Goal: Find specific page/section: Find specific page/section

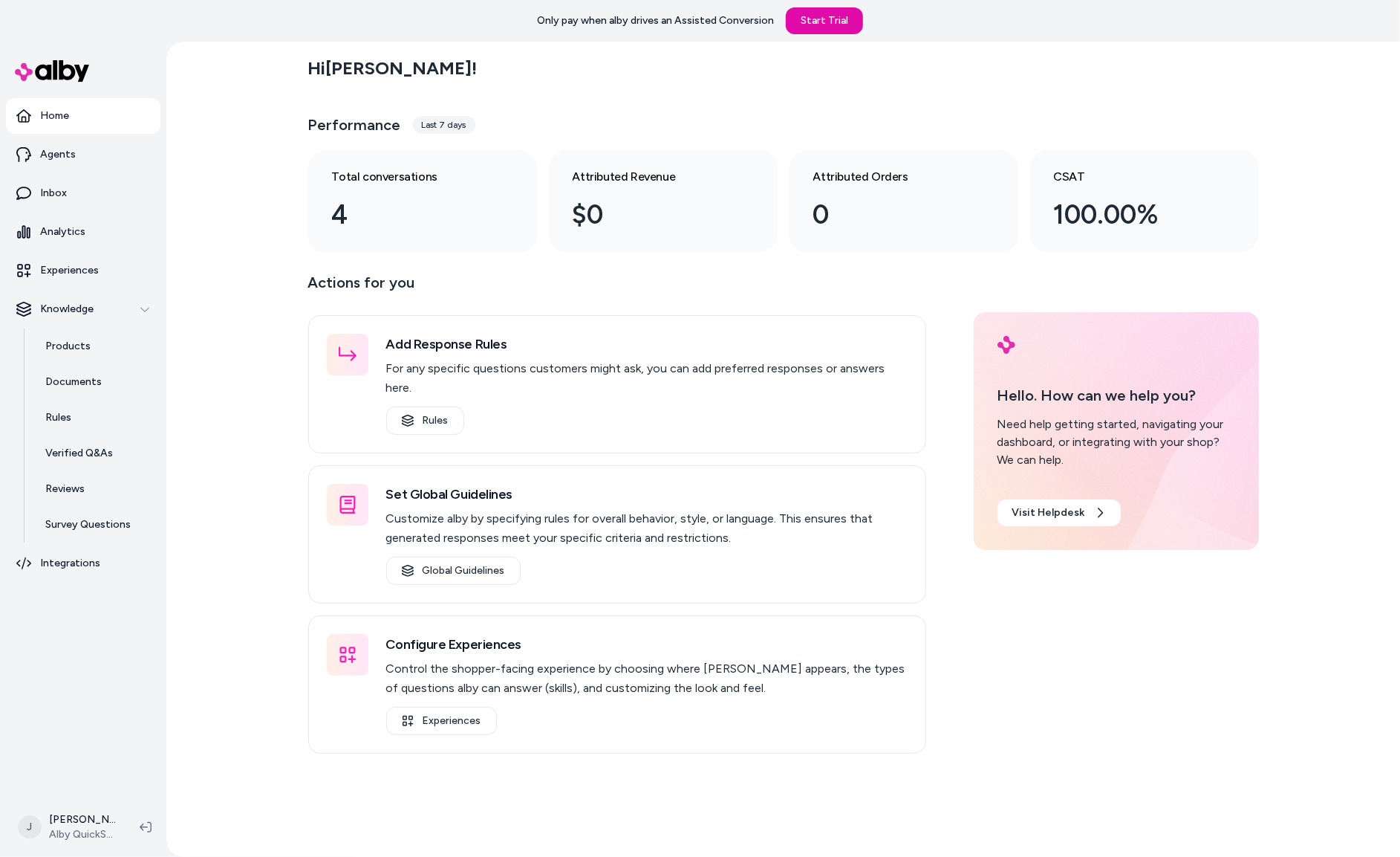
click at [225, 460] on div "Hi Jackie ! Performance Last 7 days Total conversations 4 Attributed Revenue $0…" at bounding box center [784, 449] width 1234 height 816
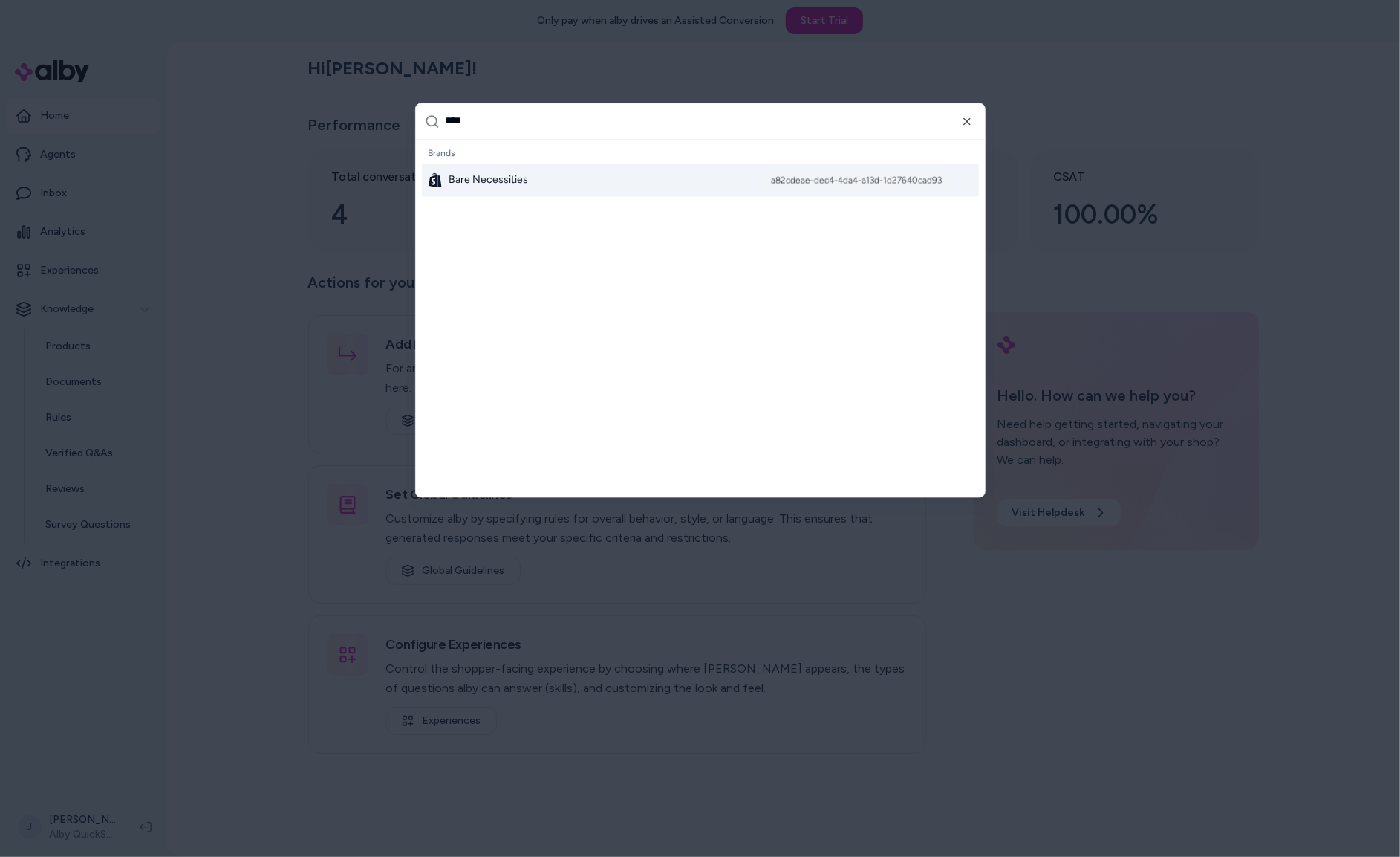
type input "****"
click at [550, 184] on div "Bare Necessities a82cdeae-dec4-4da4-a13d-1d27640cad93" at bounding box center [700, 179] width 557 height 33
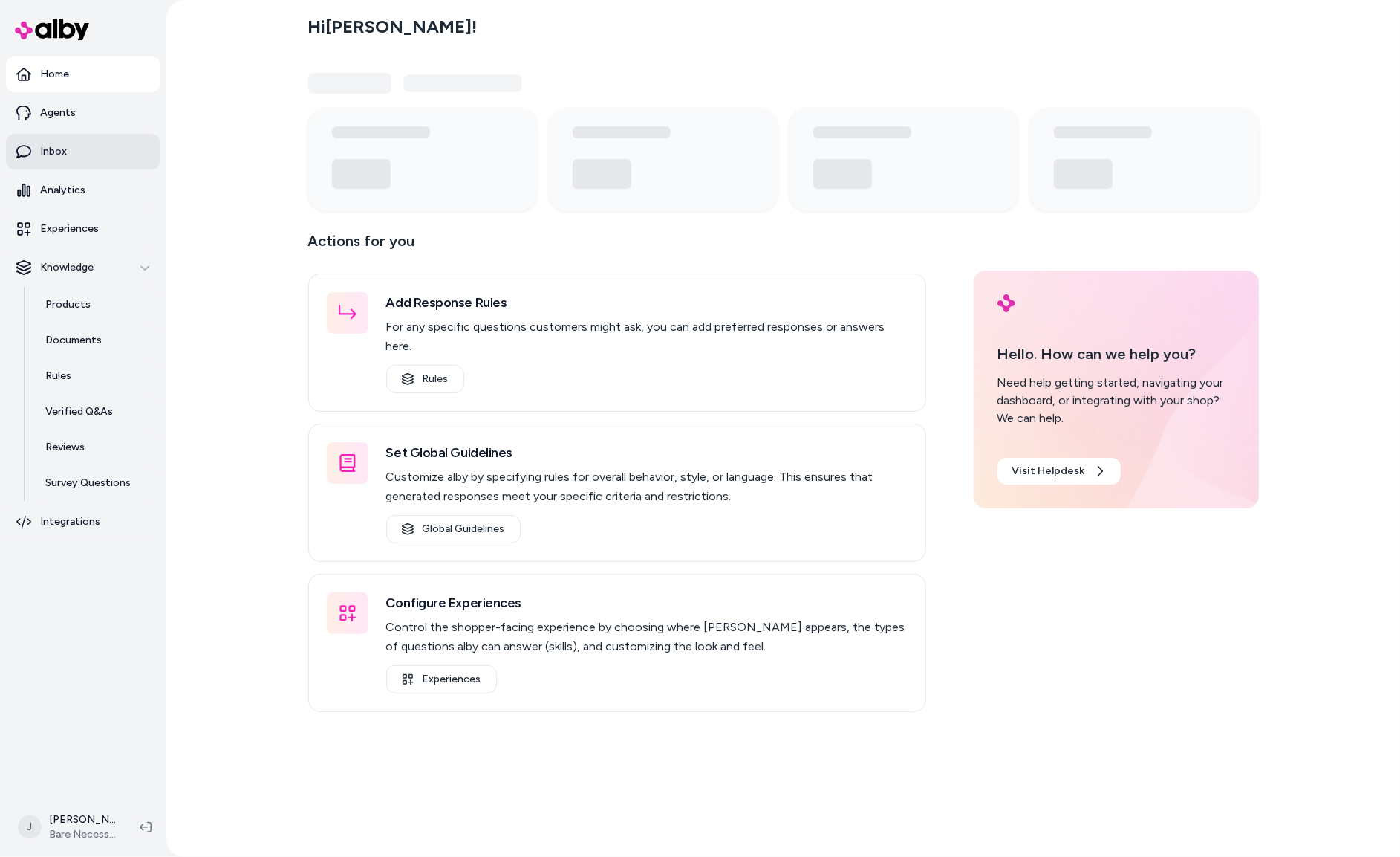
click at [80, 149] on link "Inbox" at bounding box center [83, 152] width 155 height 36
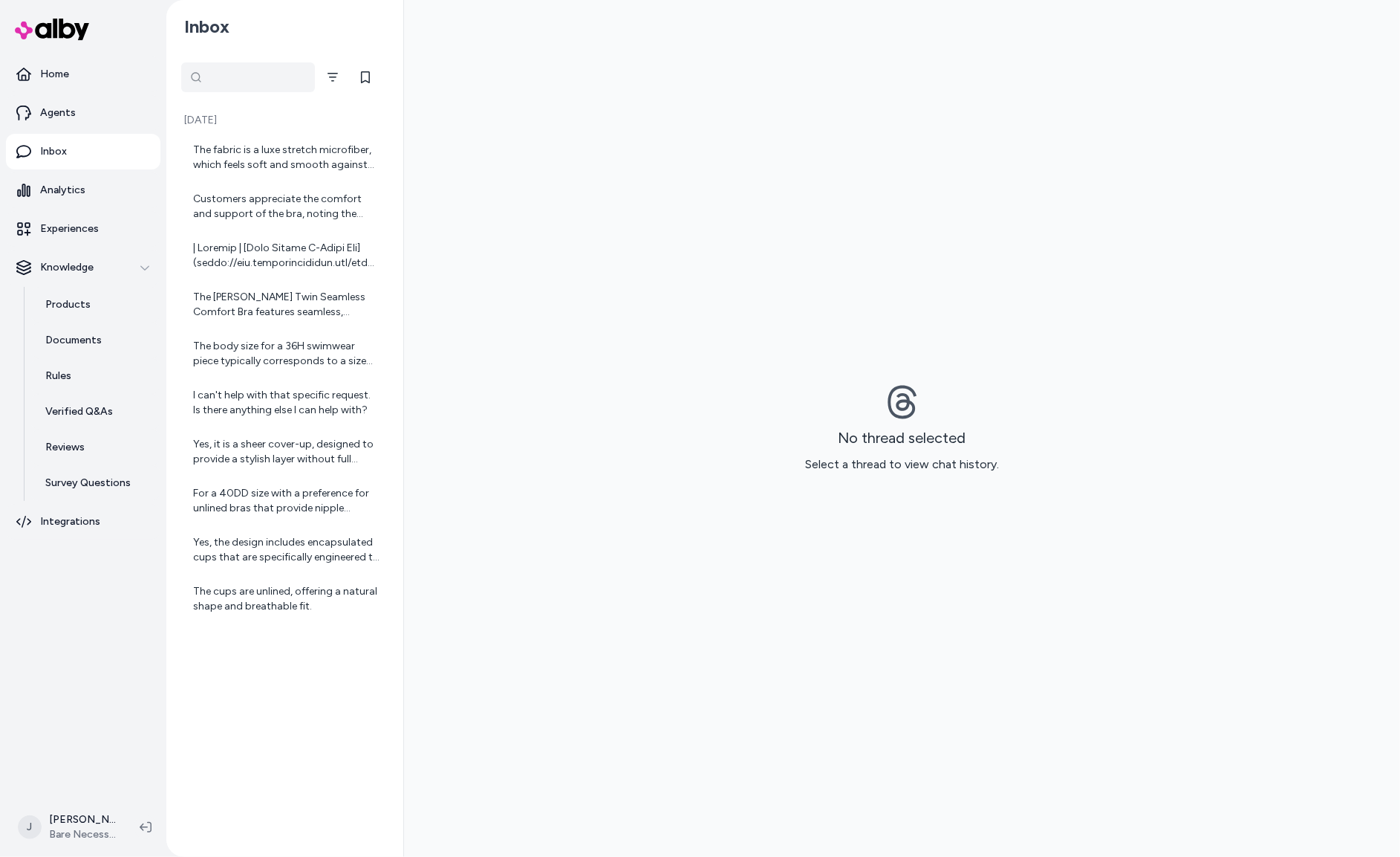
click at [199, 80] on div at bounding box center [248, 77] width 134 height 30
click at [255, 90] on input "text" at bounding box center [248, 77] width 134 height 30
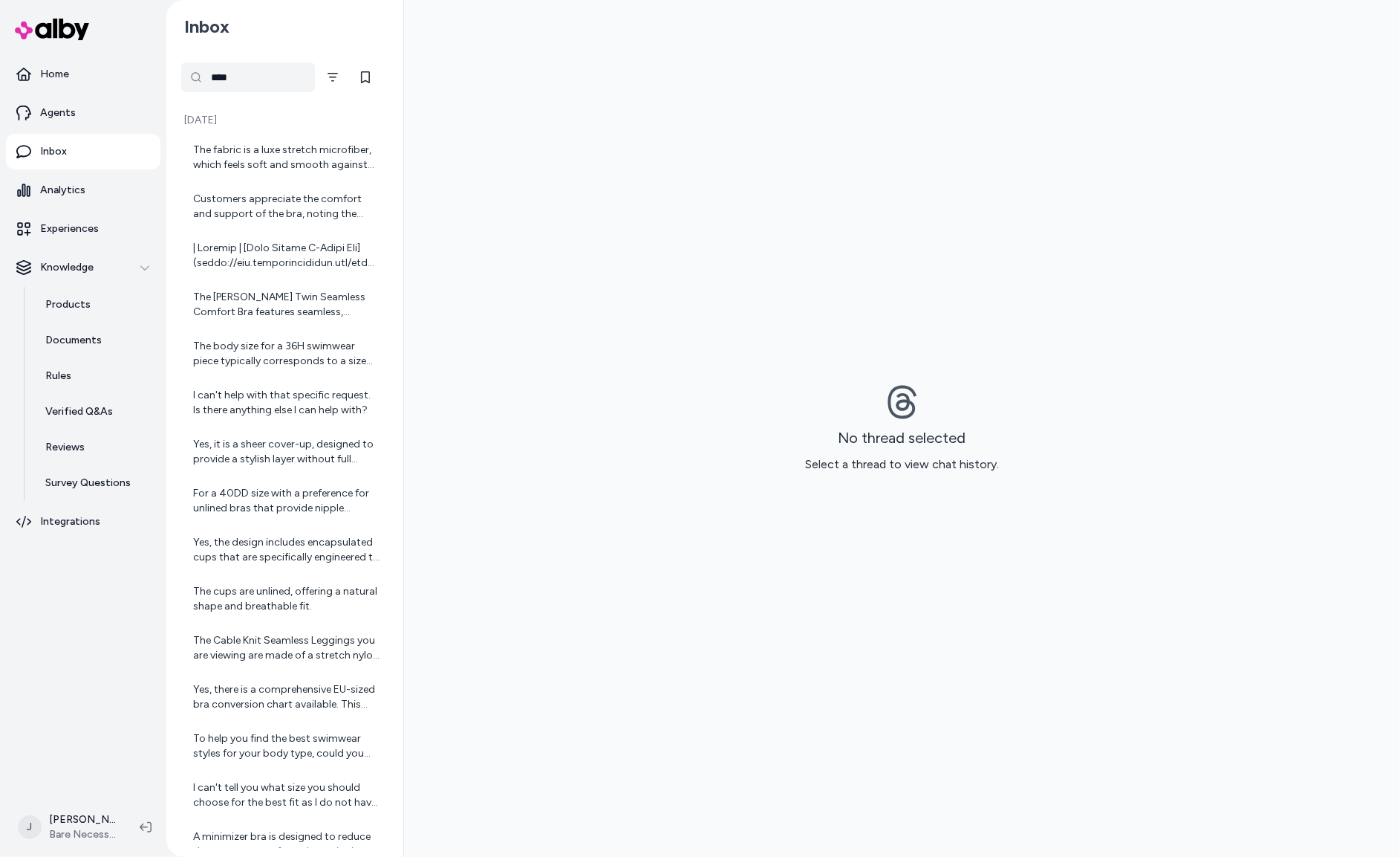
type input "****"
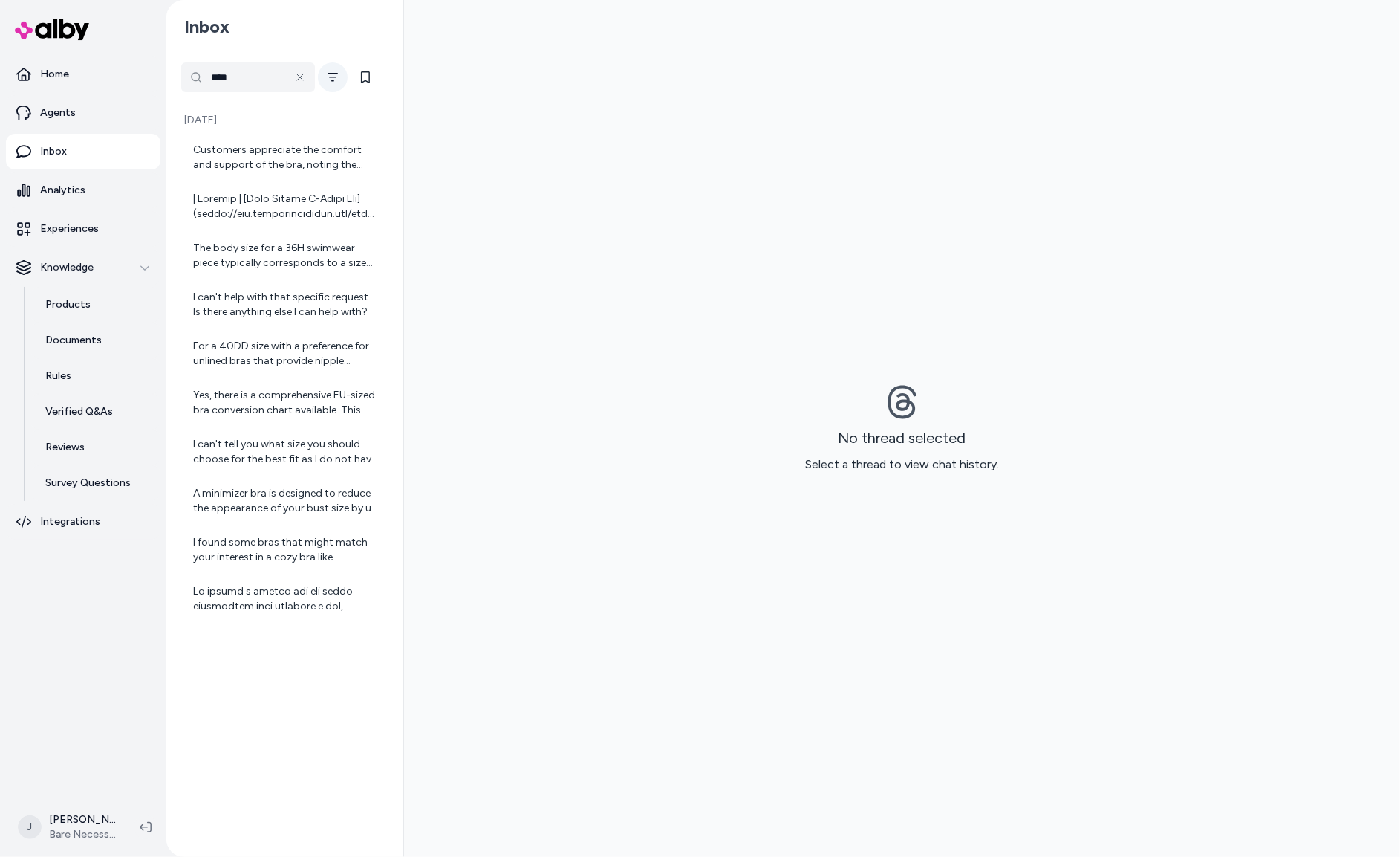
click at [333, 81] on icon "Filter" at bounding box center [333, 77] width 12 height 12
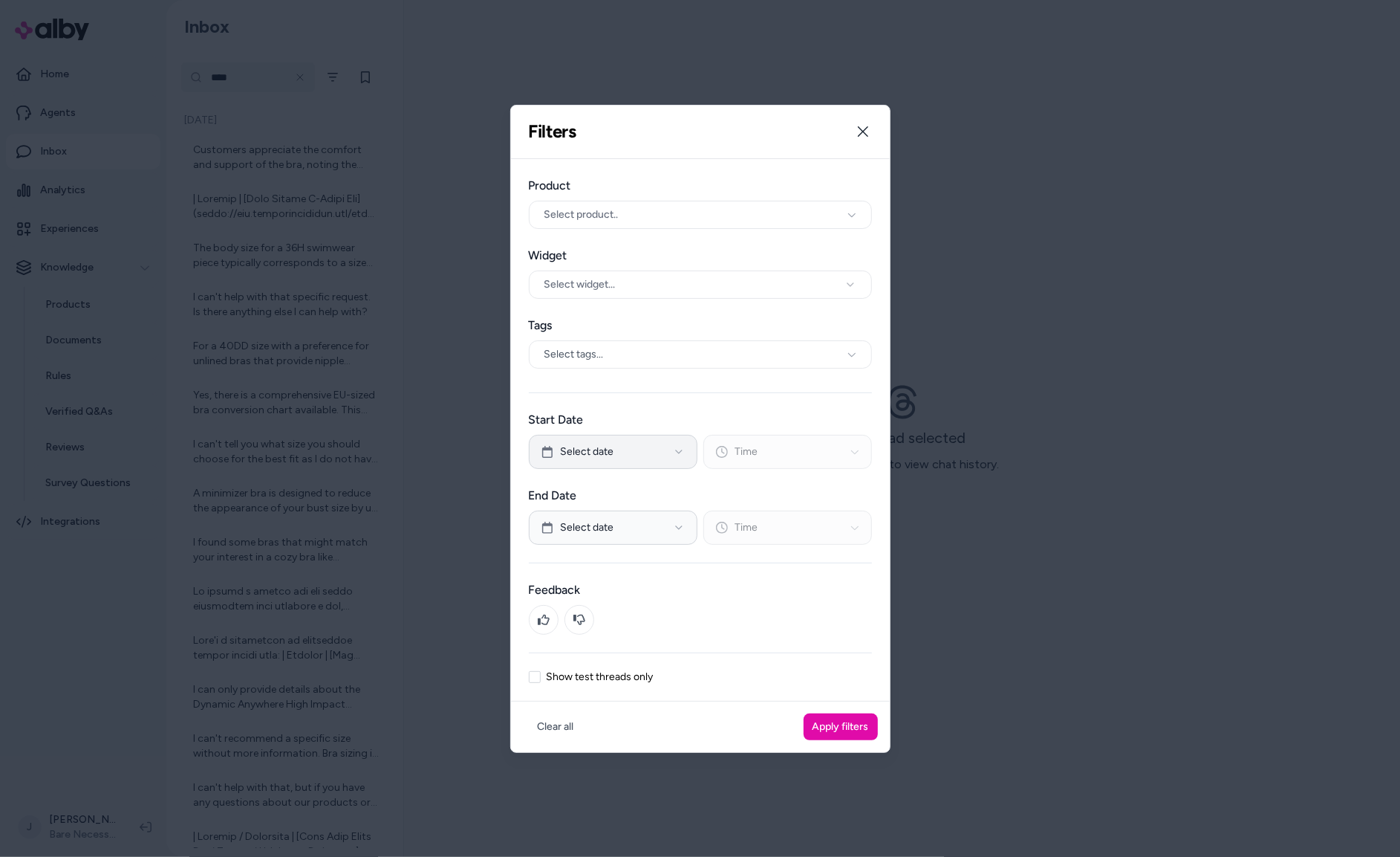
click at [625, 459] on button "Select date" at bounding box center [612, 452] width 169 height 35
click at [714, 575] on button "9" at bounding box center [712, 579] width 27 height 27
click at [714, 580] on button "9" at bounding box center [712, 579] width 27 height 27
click at [713, 580] on button "9" at bounding box center [712, 579] width 27 height 27
click at [786, 455] on button "Time" at bounding box center [788, 452] width 169 height 35
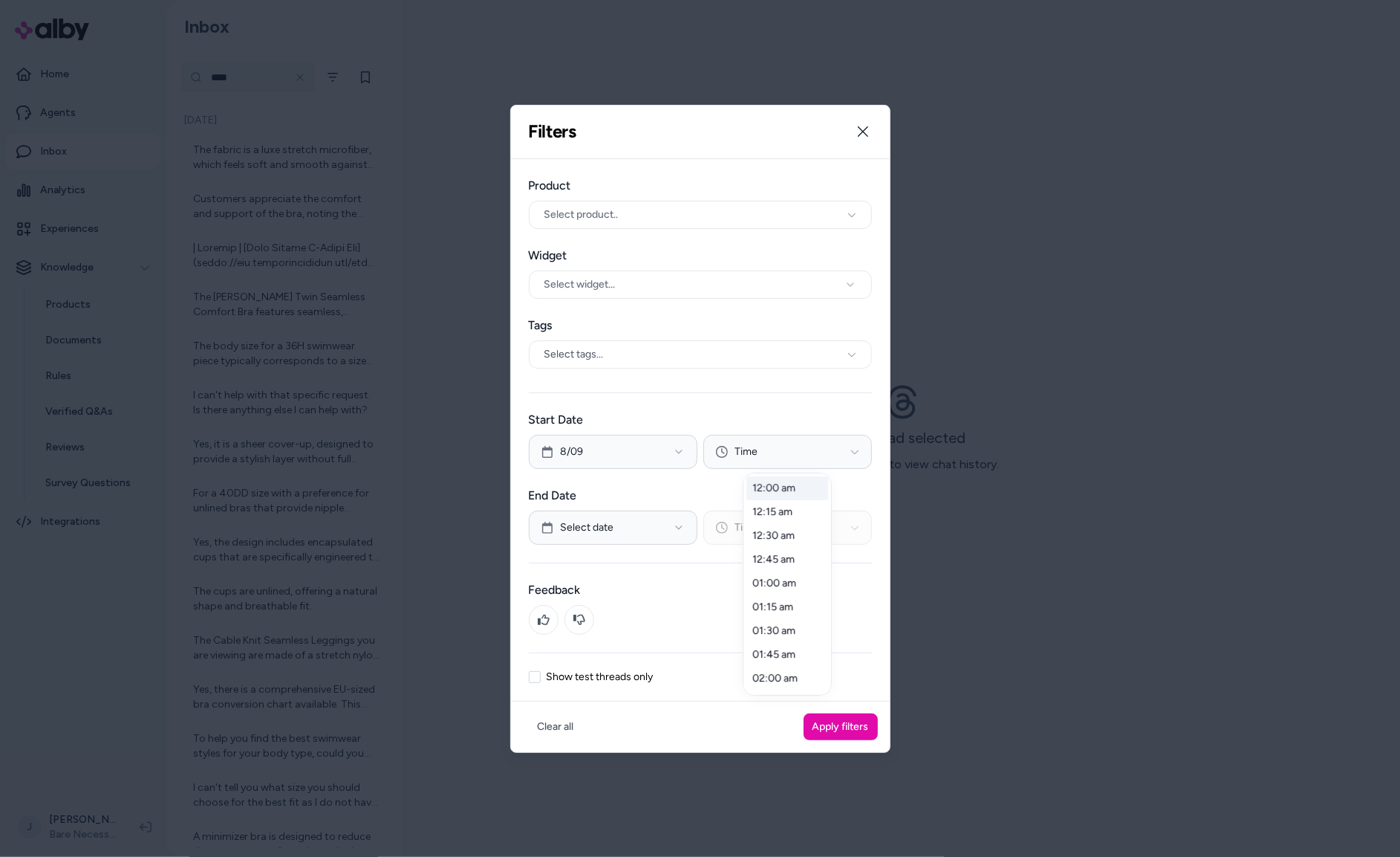
click at [776, 488] on div "12:00 am" at bounding box center [787, 488] width 82 height 24
click at [618, 526] on div at bounding box center [700, 428] width 1400 height 857
click at [609, 529] on span "Select date" at bounding box center [588, 527] width 53 height 15
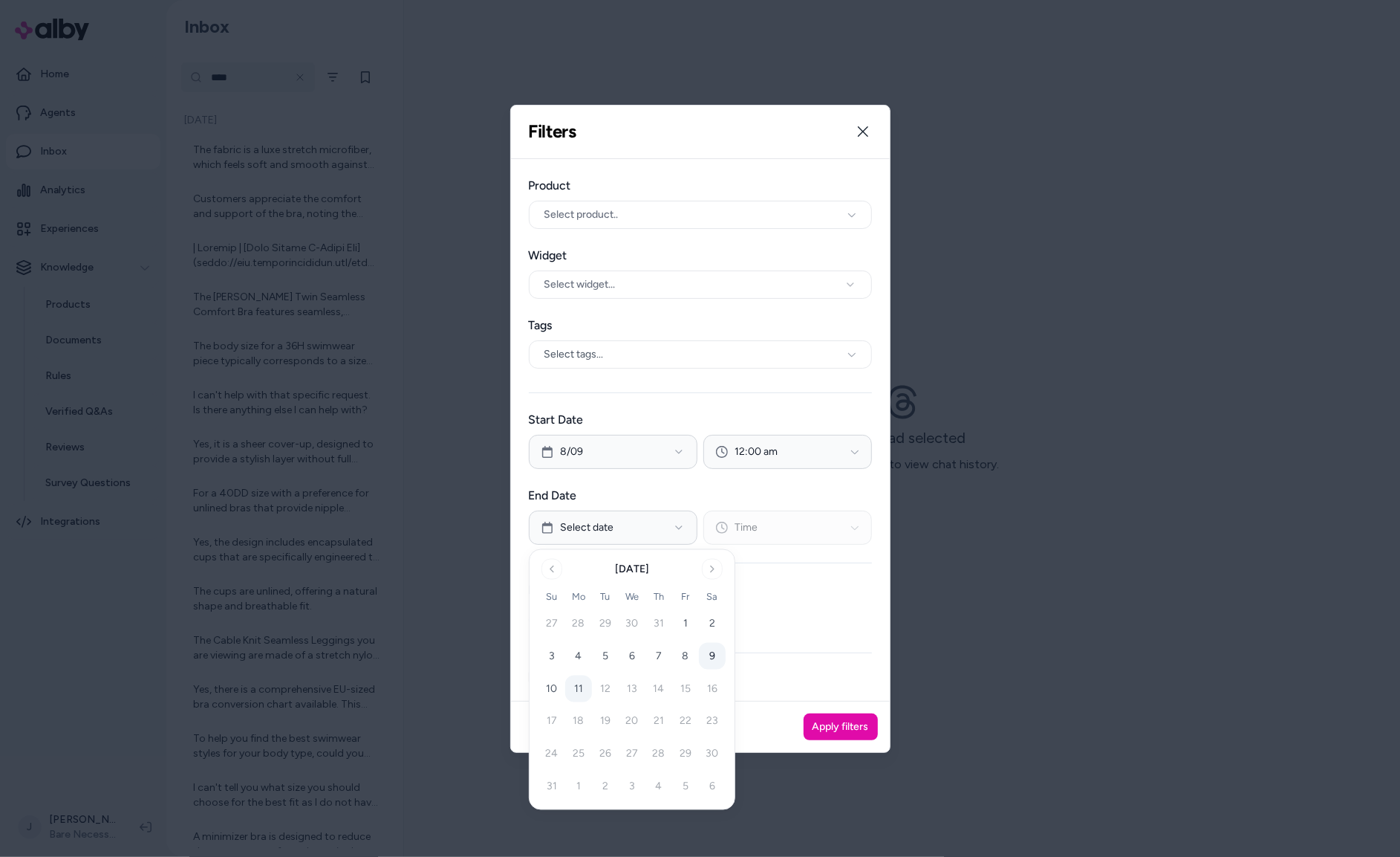
click at [715, 655] on button "9" at bounding box center [712, 656] width 27 height 27
click at [779, 529] on button "Time" at bounding box center [788, 528] width 169 height 35
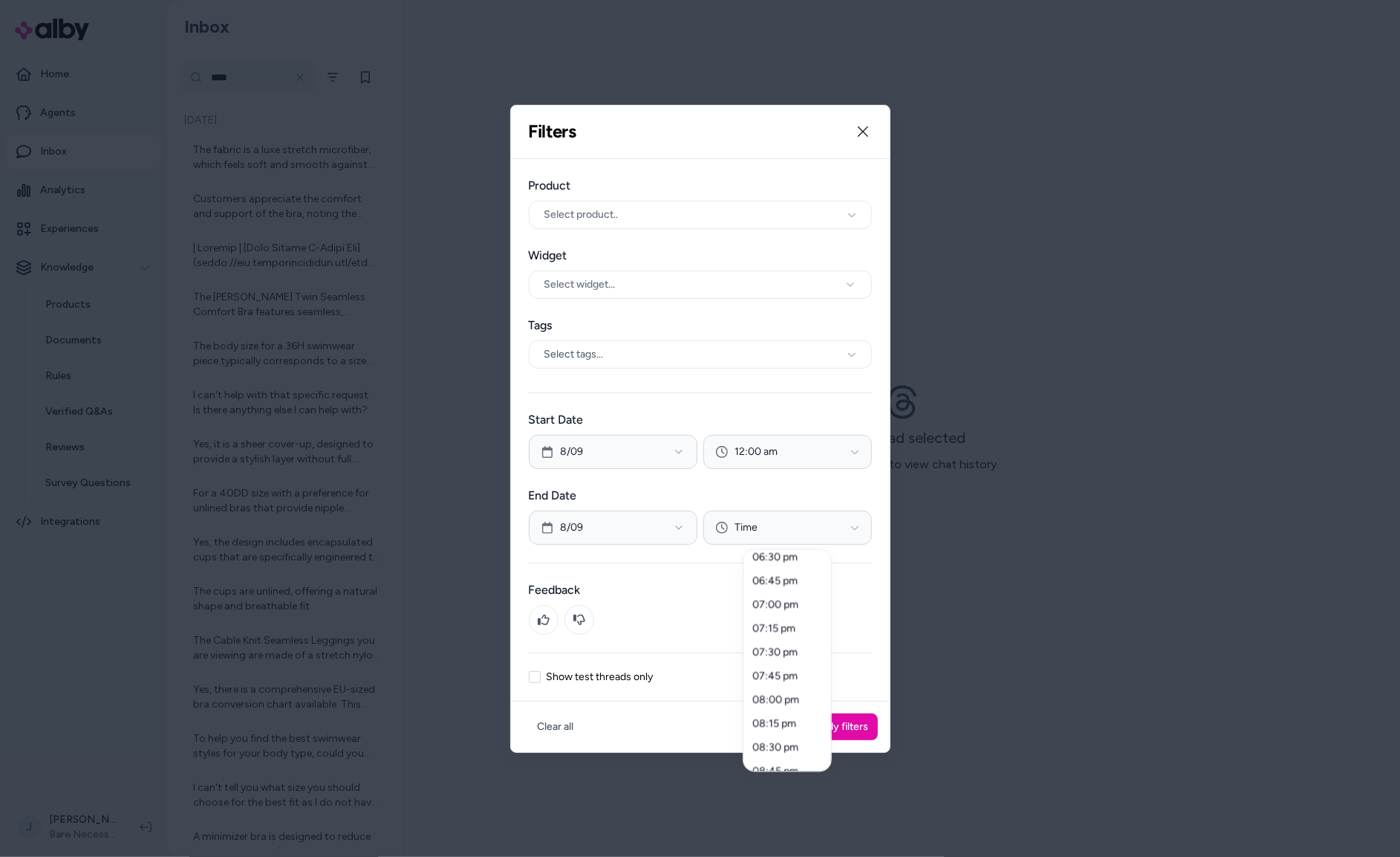
scroll to position [2067, 0]
click at [788, 760] on div "11:45 pm" at bounding box center [787, 756] width 82 height 24
click at [843, 725] on div at bounding box center [700, 428] width 1400 height 857
click at [848, 730] on button "Apply filters" at bounding box center [840, 726] width 74 height 27
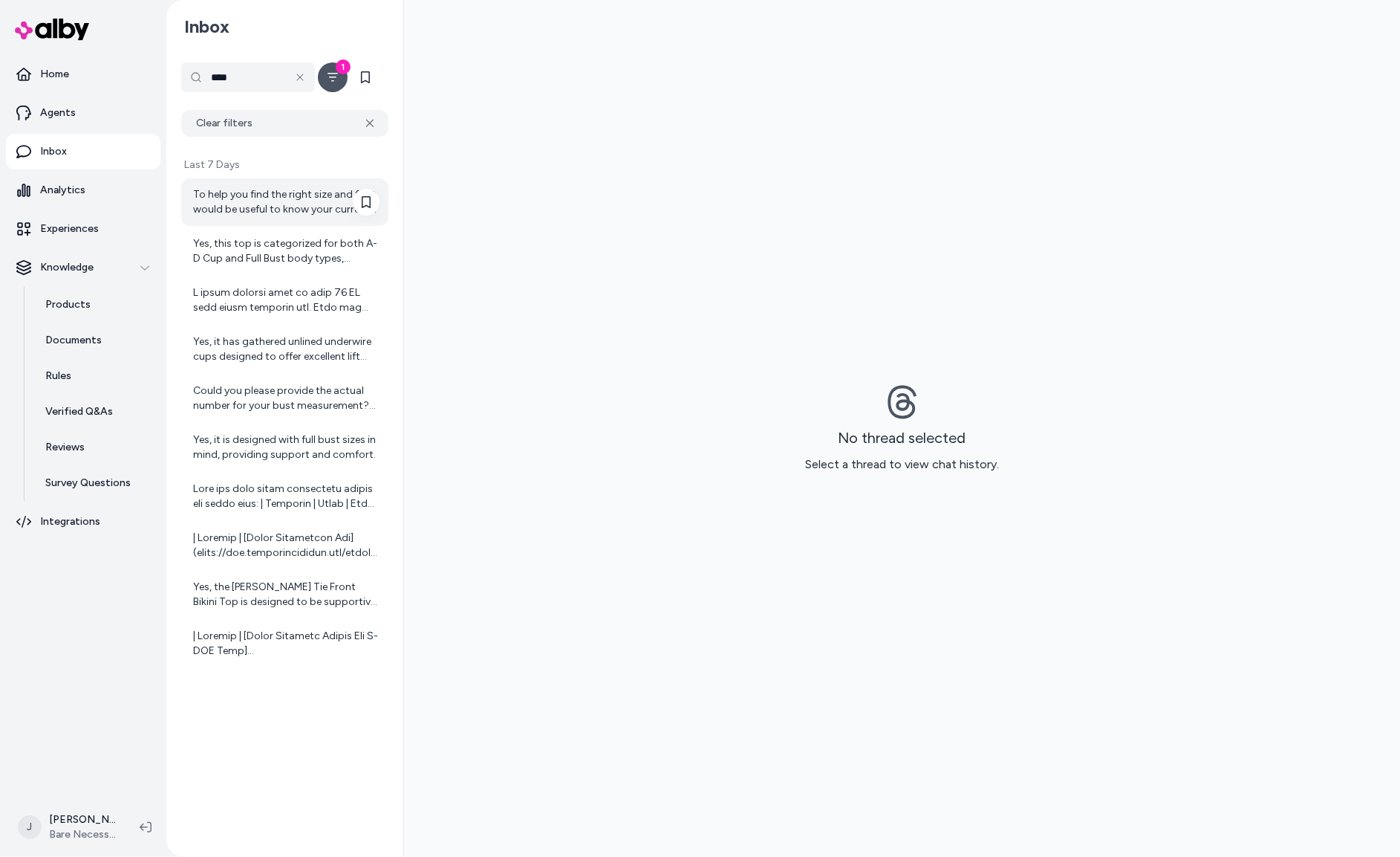
click at [247, 200] on div "To help you find the right size and fit, it would be useful to know your curren…" at bounding box center [286, 202] width 186 height 30
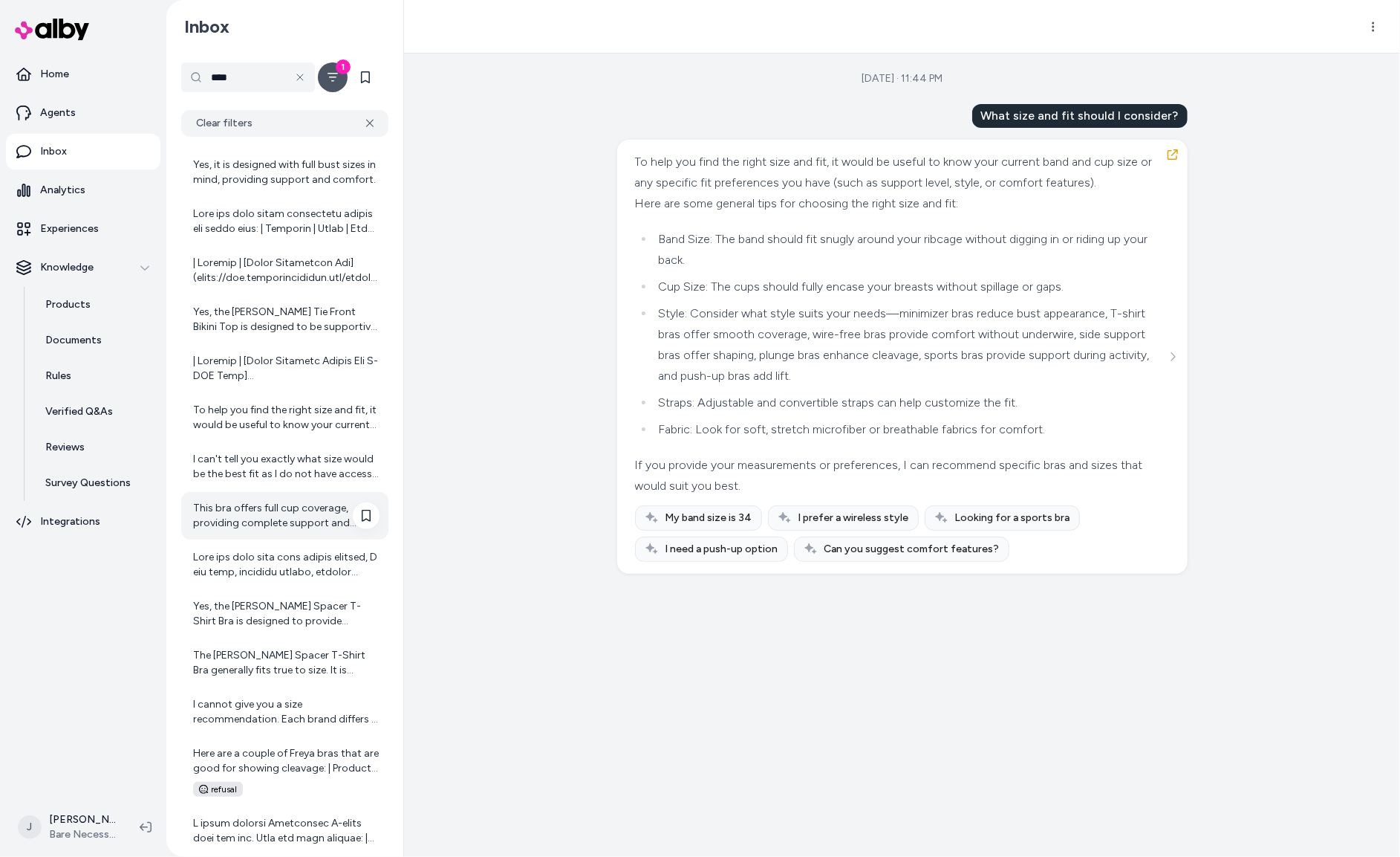
scroll to position [340, 0]
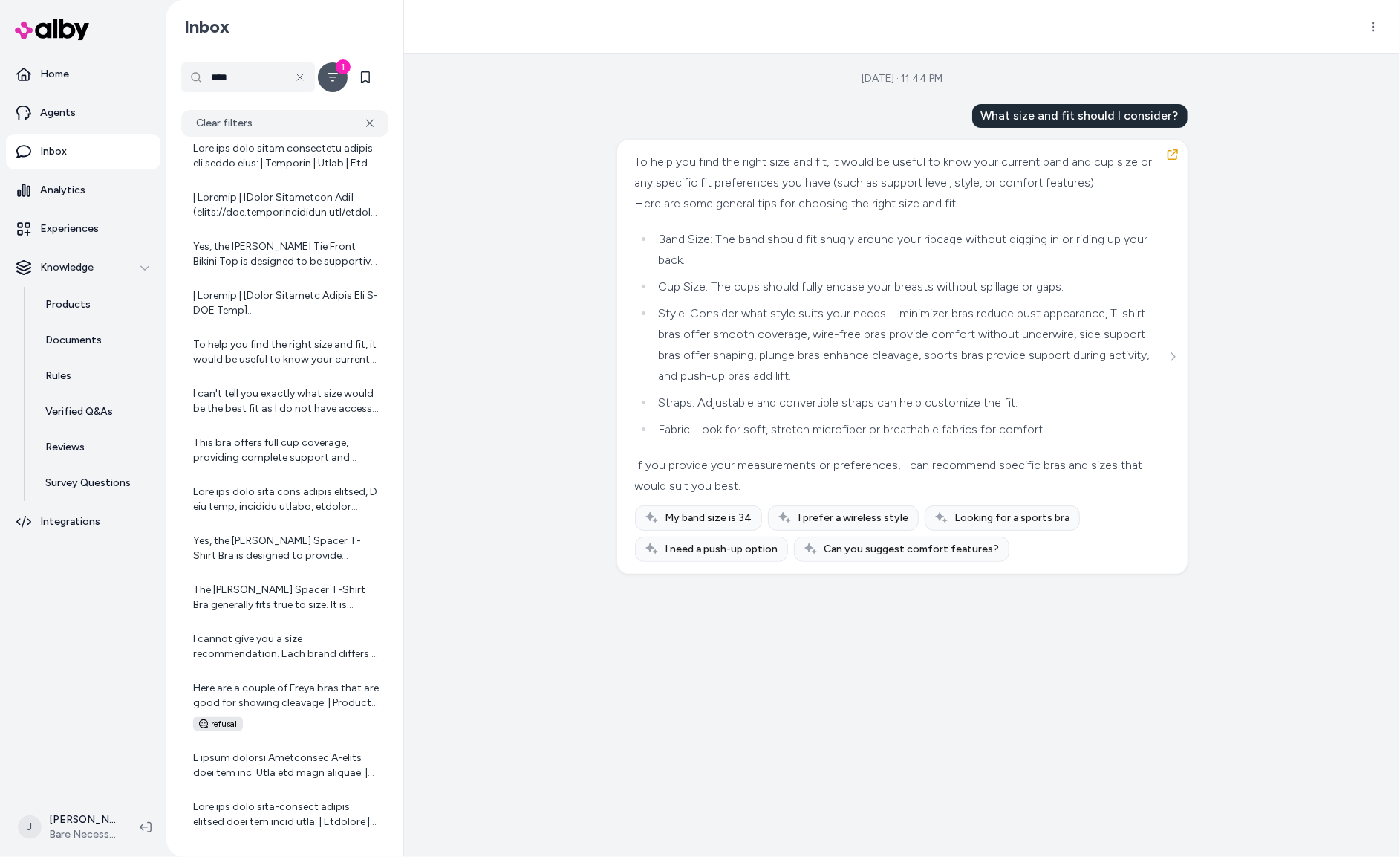
click at [335, 81] on icon "Filter" at bounding box center [333, 77] width 12 height 12
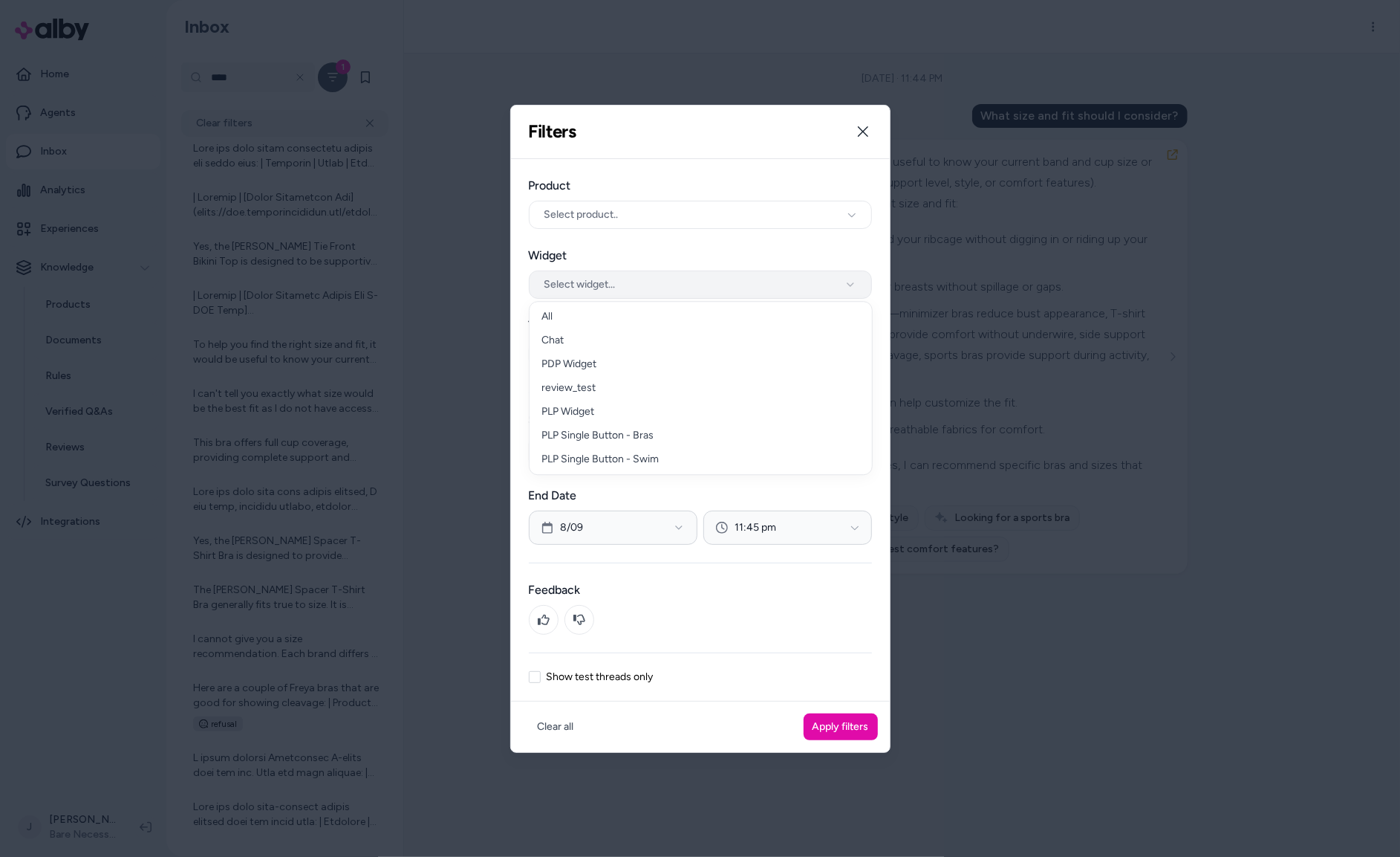
click at [610, 288] on button "Select widget..." at bounding box center [700, 284] width 343 height 29
click at [854, 728] on button "Apply filters" at bounding box center [840, 726] width 74 height 27
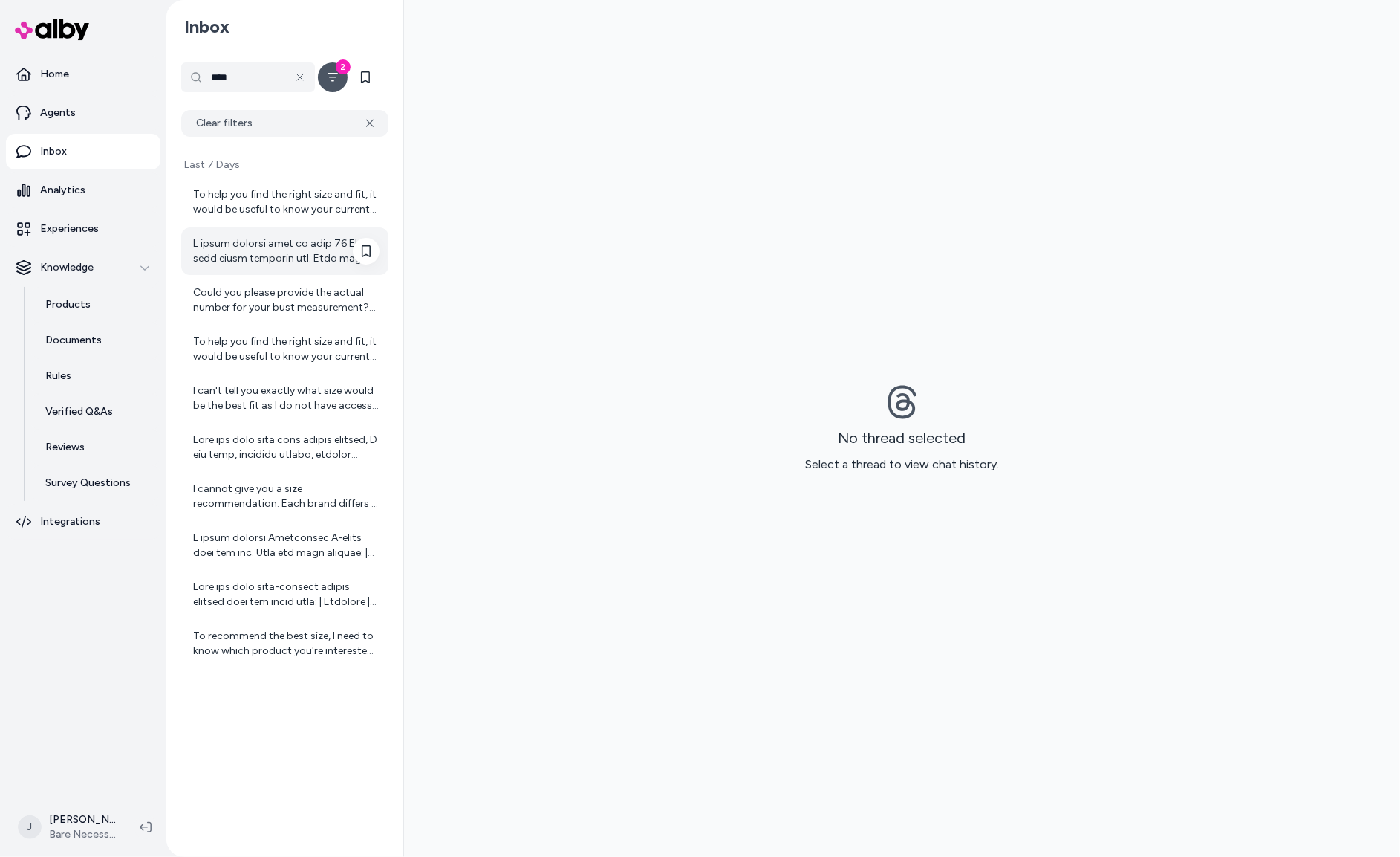
click at [243, 257] on div at bounding box center [286, 251] width 186 height 30
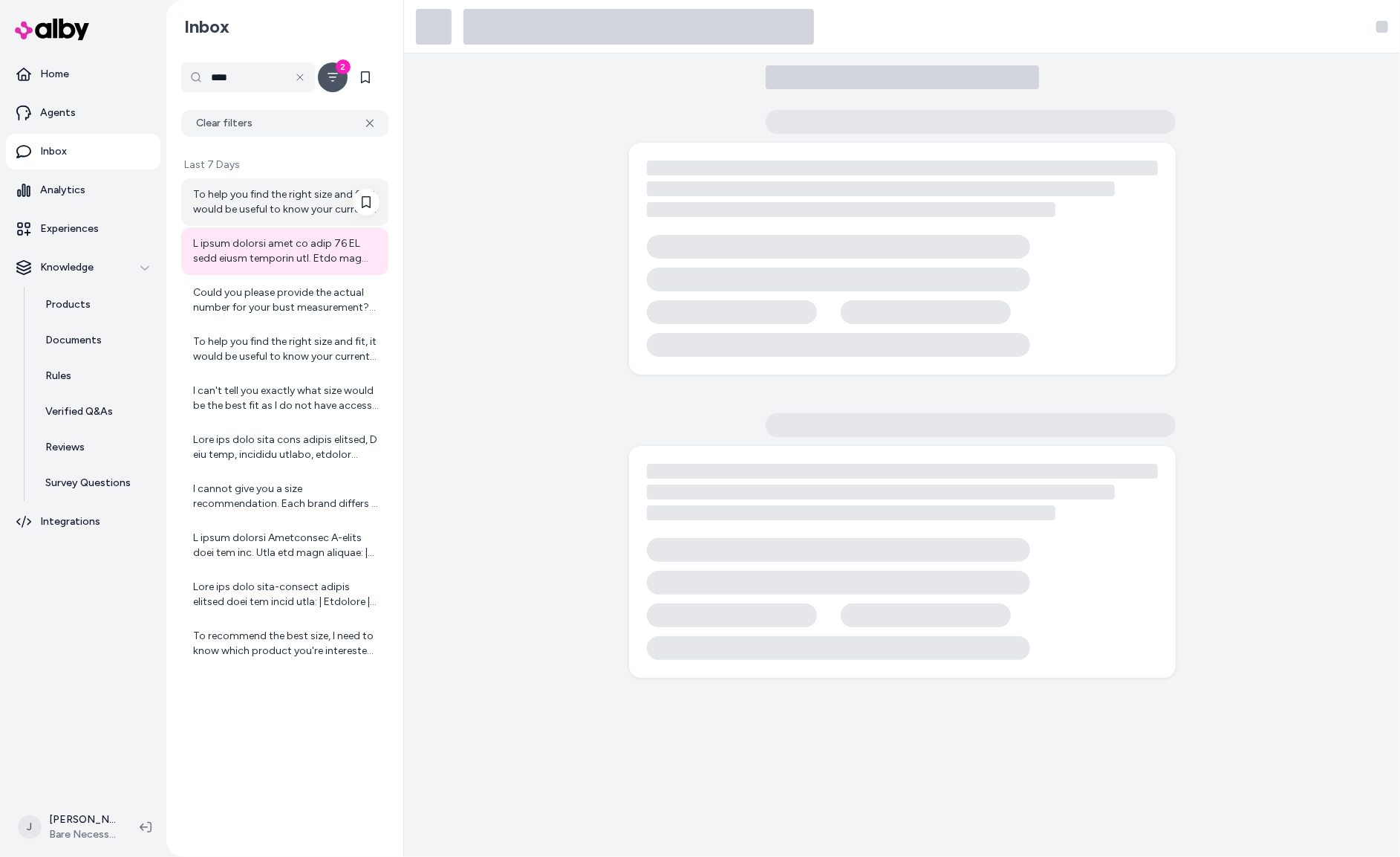
click at [240, 198] on div "To help you find the right size and fit, it would be useful to know your curren…" at bounding box center [286, 202] width 186 height 30
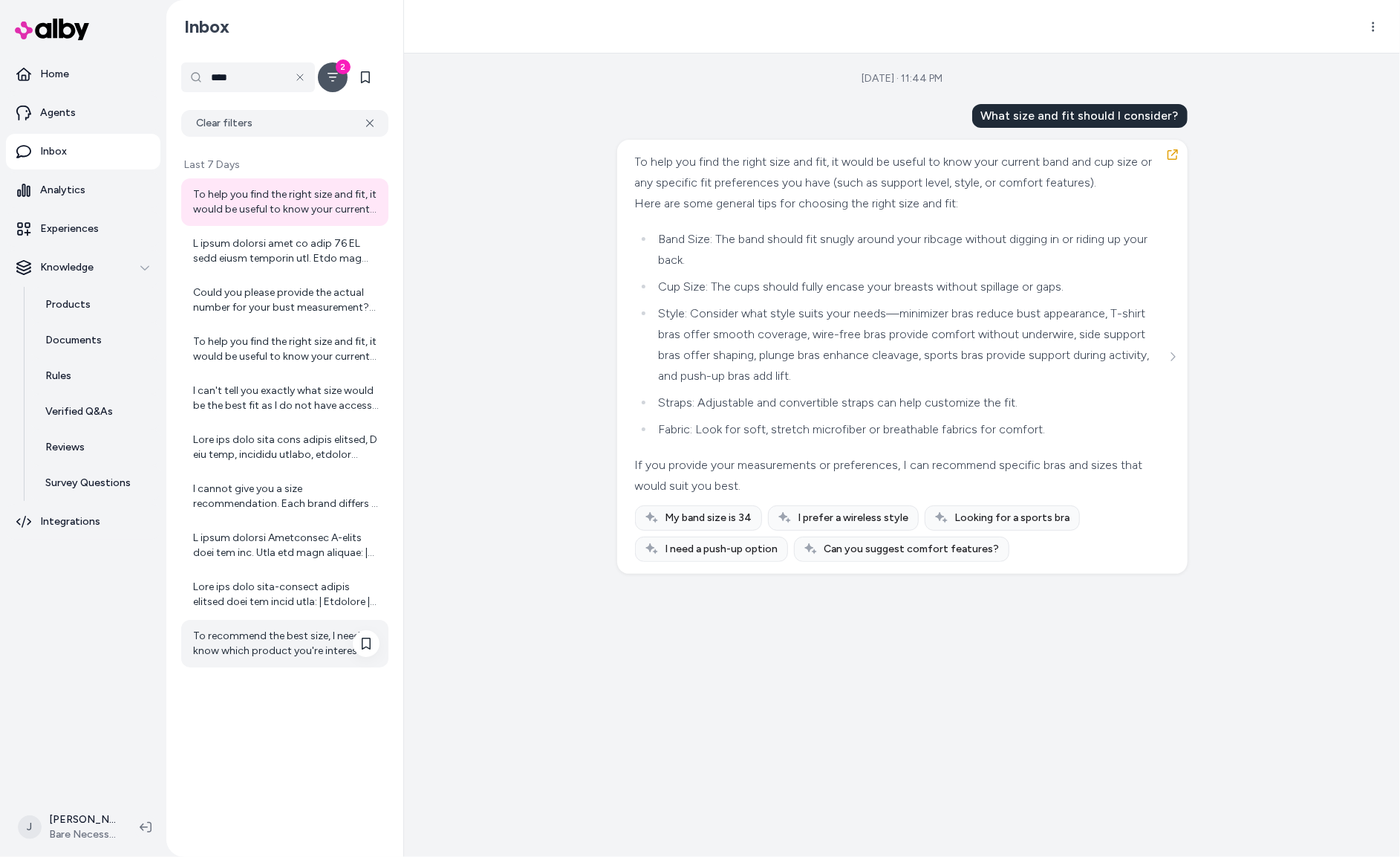
click at [286, 644] on div "To recommend the best size, I need to know which product you're interested in. …" at bounding box center [286, 643] width 186 height 30
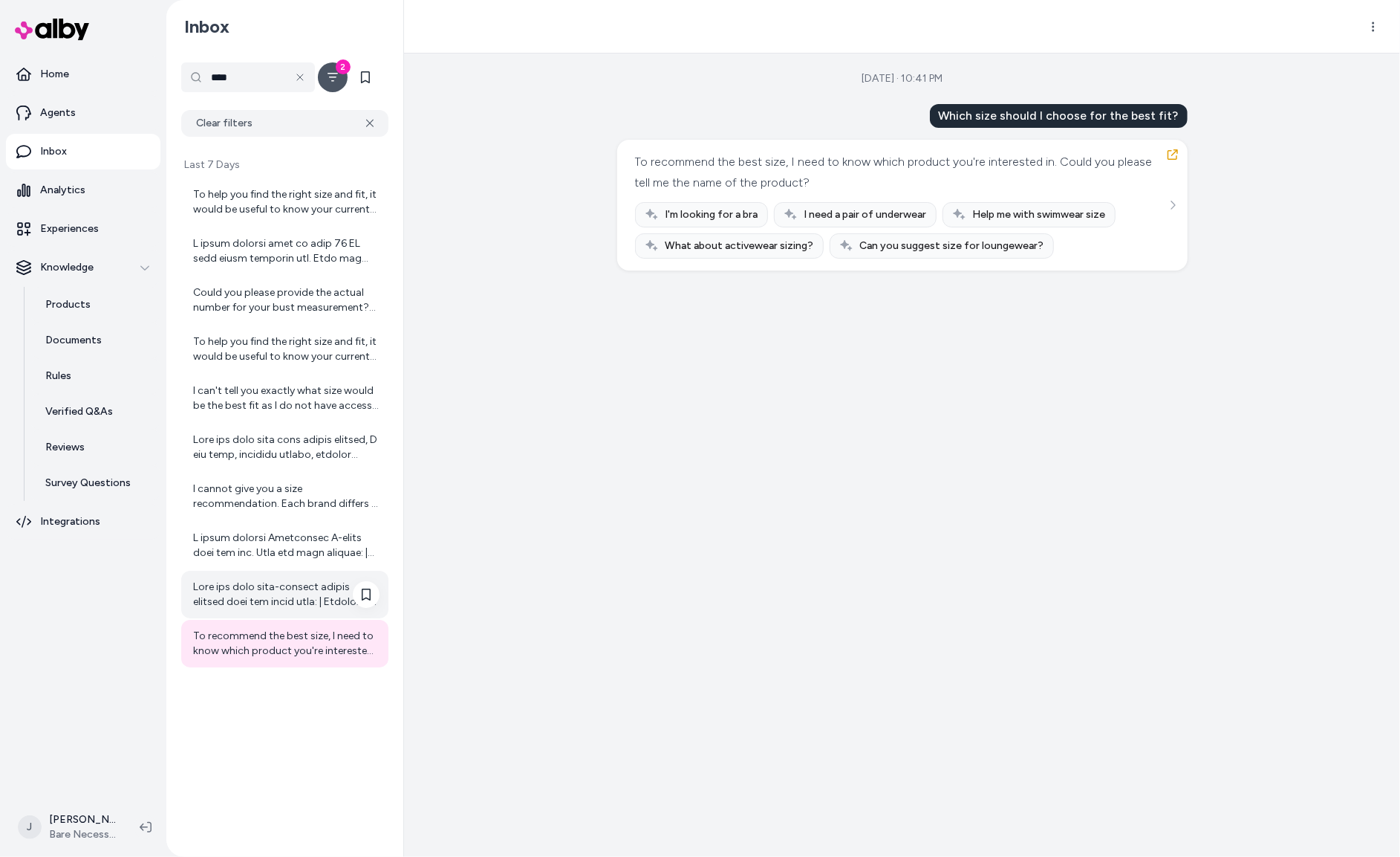
click at [263, 607] on div at bounding box center [286, 595] width 186 height 30
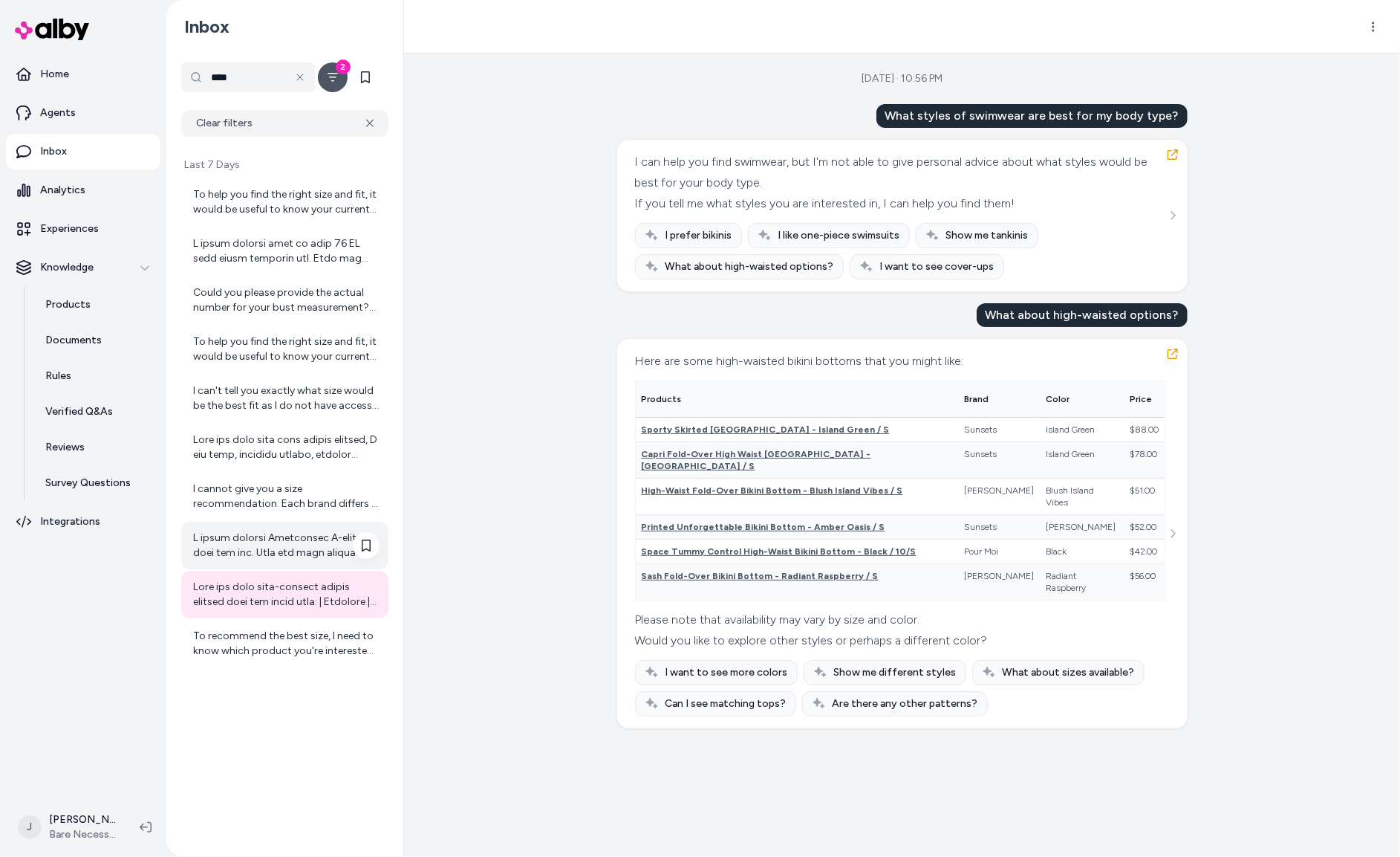
click at [254, 536] on div at bounding box center [286, 545] width 186 height 30
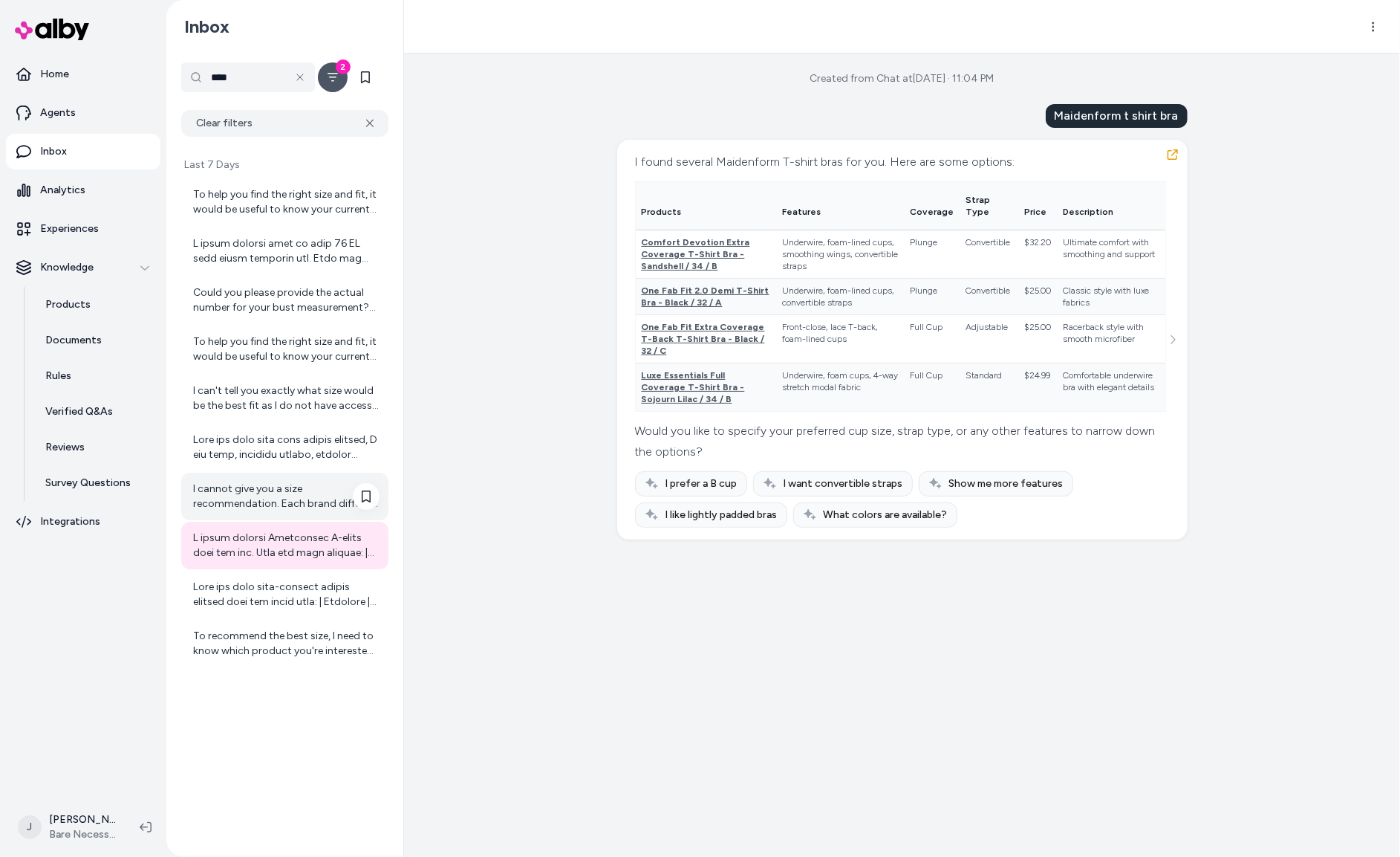
click at [253, 496] on div "I cannot give you a size recommendation. Each brand differs in sizing, and it a…" at bounding box center [286, 496] width 186 height 30
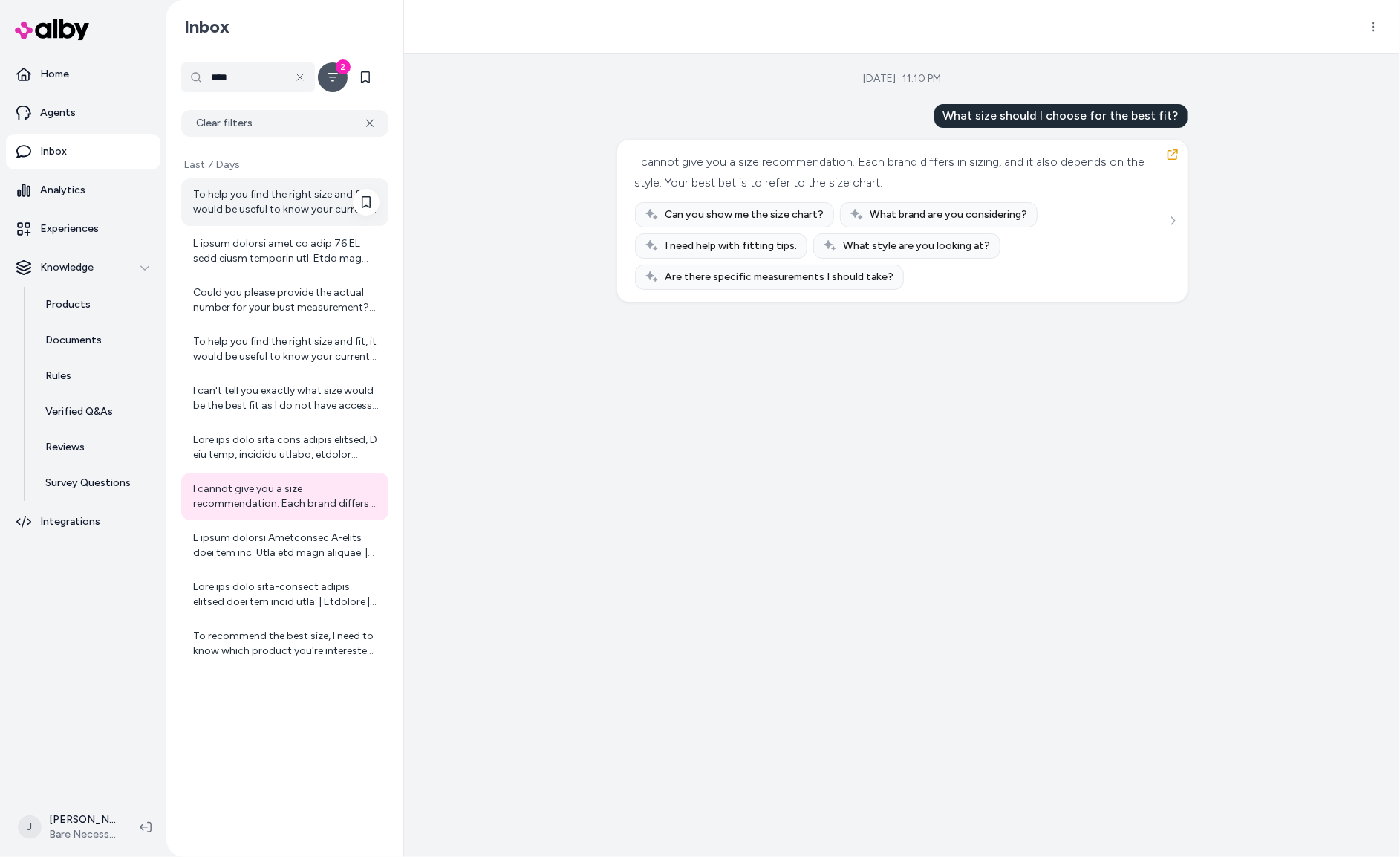
click at [231, 213] on div "To help you find the right size and fit, it would be useful to know your curren…" at bounding box center [286, 202] width 186 height 30
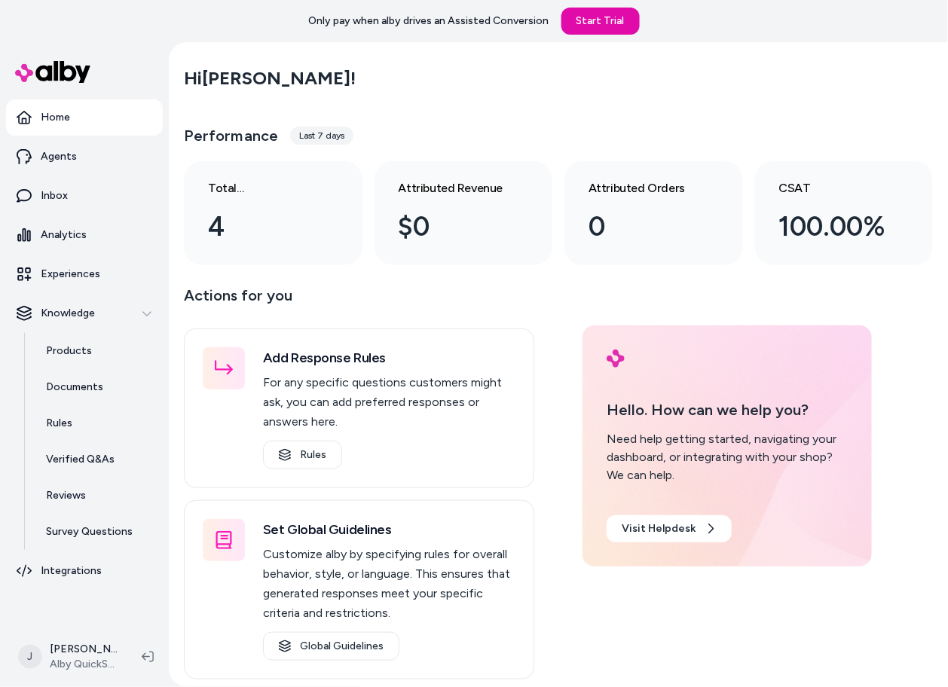
click at [182, 281] on main "Hi Jackie ! Performance Last 7 days Total conversations 4 Attributed Revenue $0…" at bounding box center [558, 464] width 779 height 844
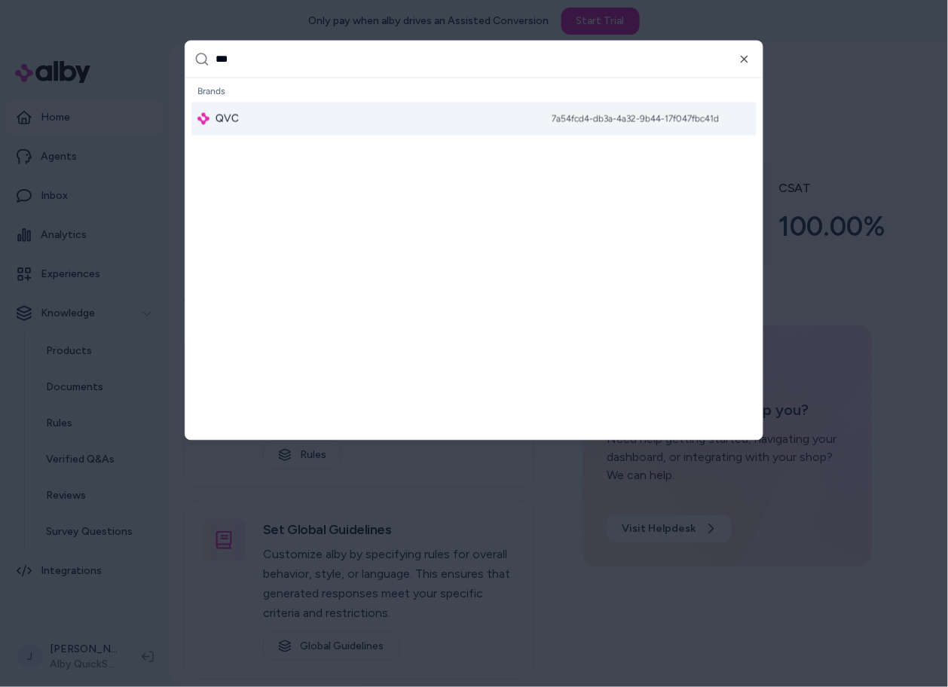
type input "***"
click at [304, 132] on div "QVC 7a54fcd4-db3a-4a32-9b44-17f047fbc41d" at bounding box center [473, 118] width 565 height 33
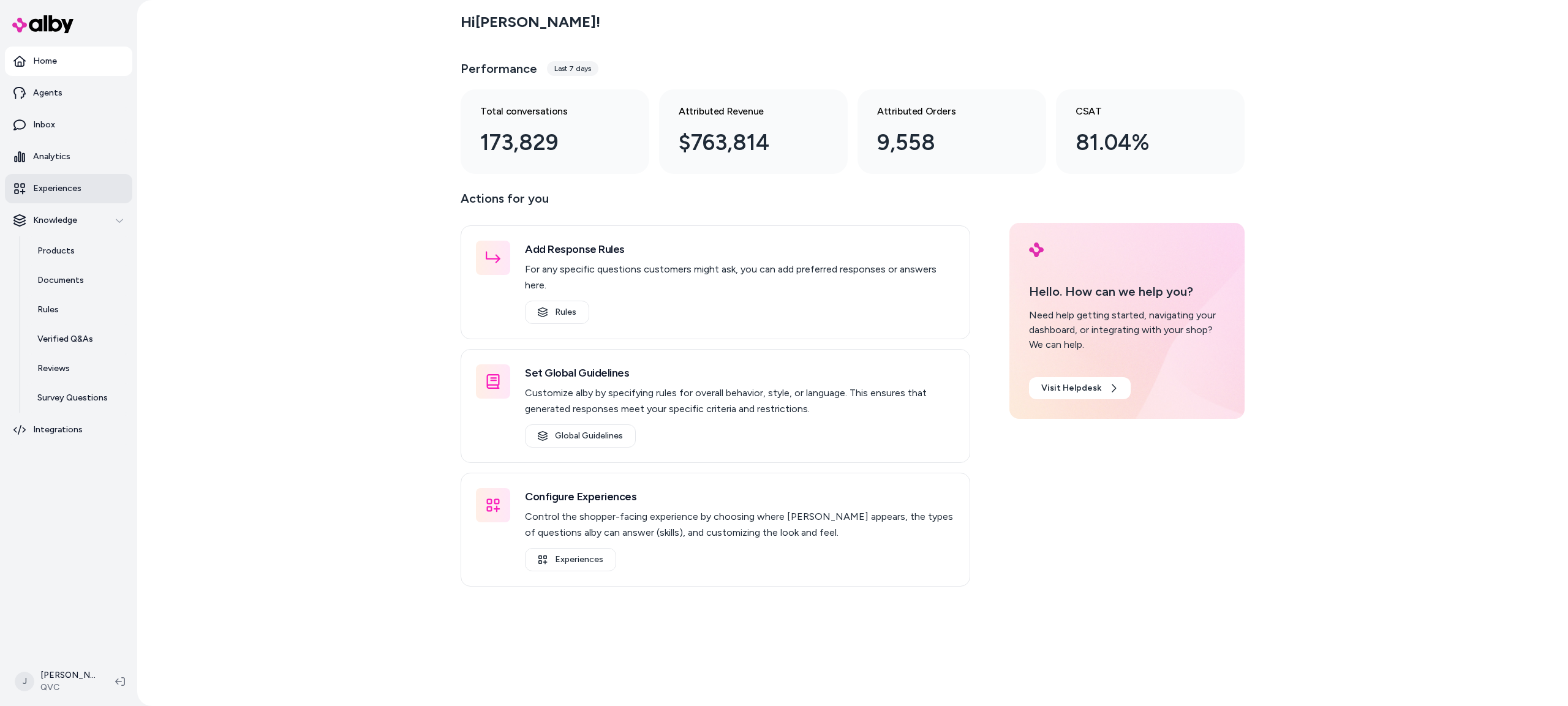
click at [61, 185] on p "Experiences" at bounding box center [58, 188] width 49 height 12
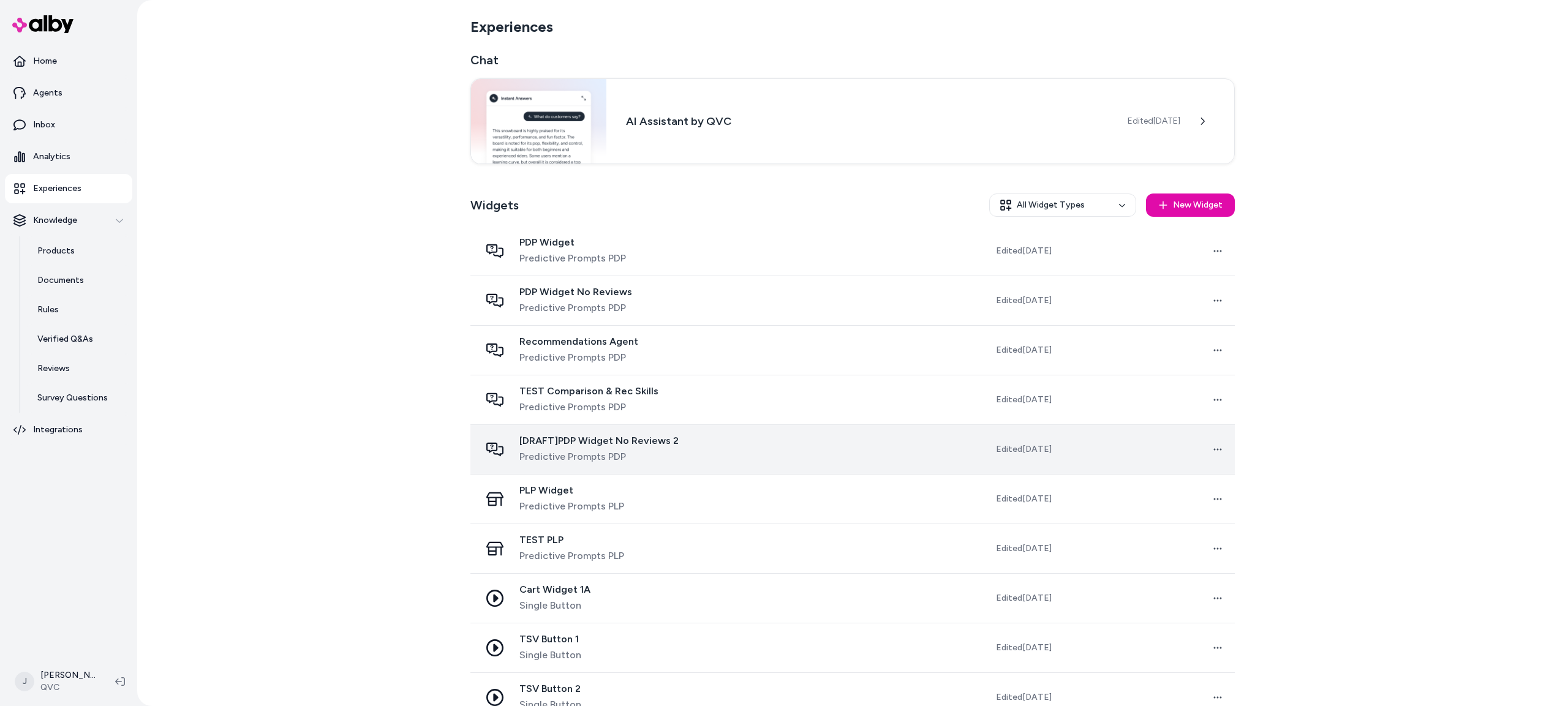
scroll to position [28, 0]
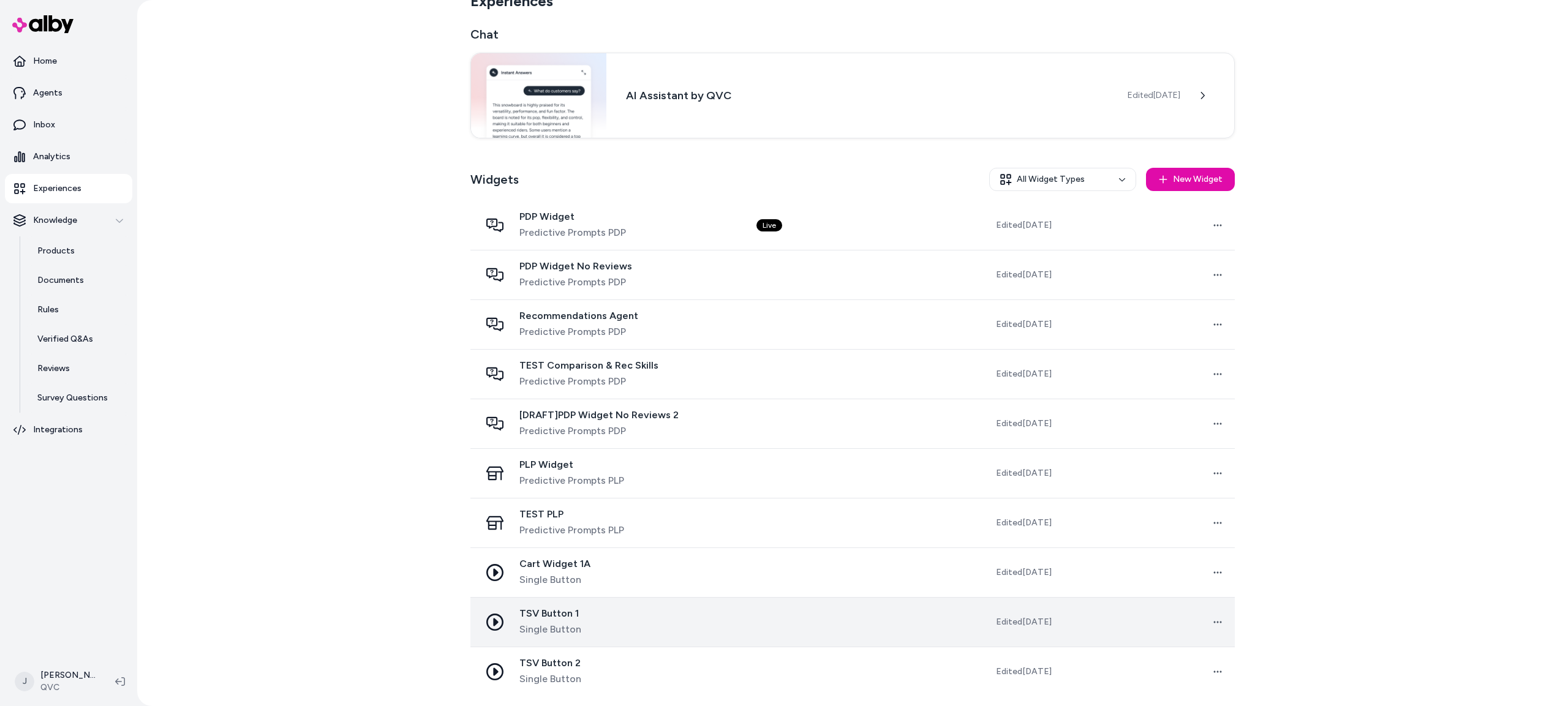
click at [770, 557] on td at bounding box center [832, 622] width 173 height 50
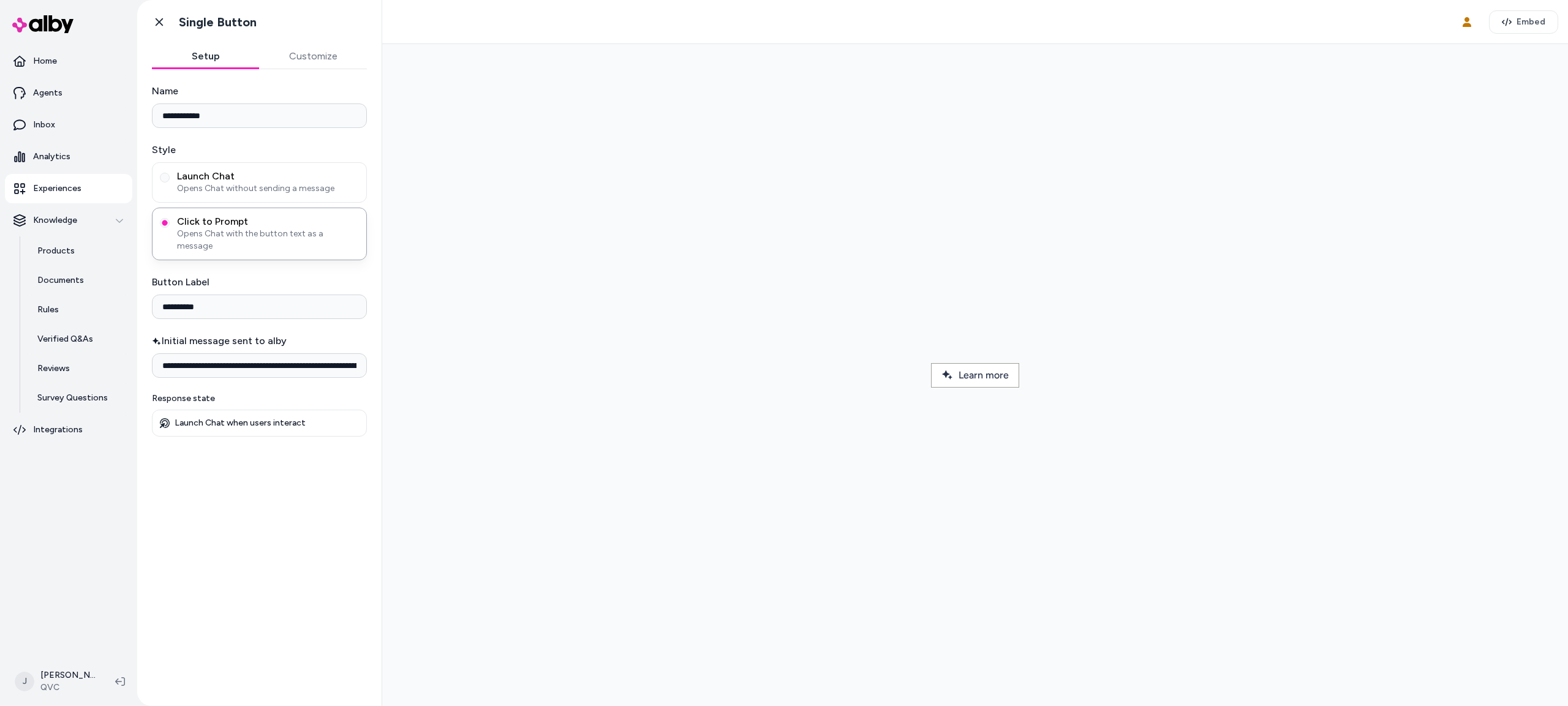
click at [49, 183] on p "Experiences" at bounding box center [58, 188] width 49 height 12
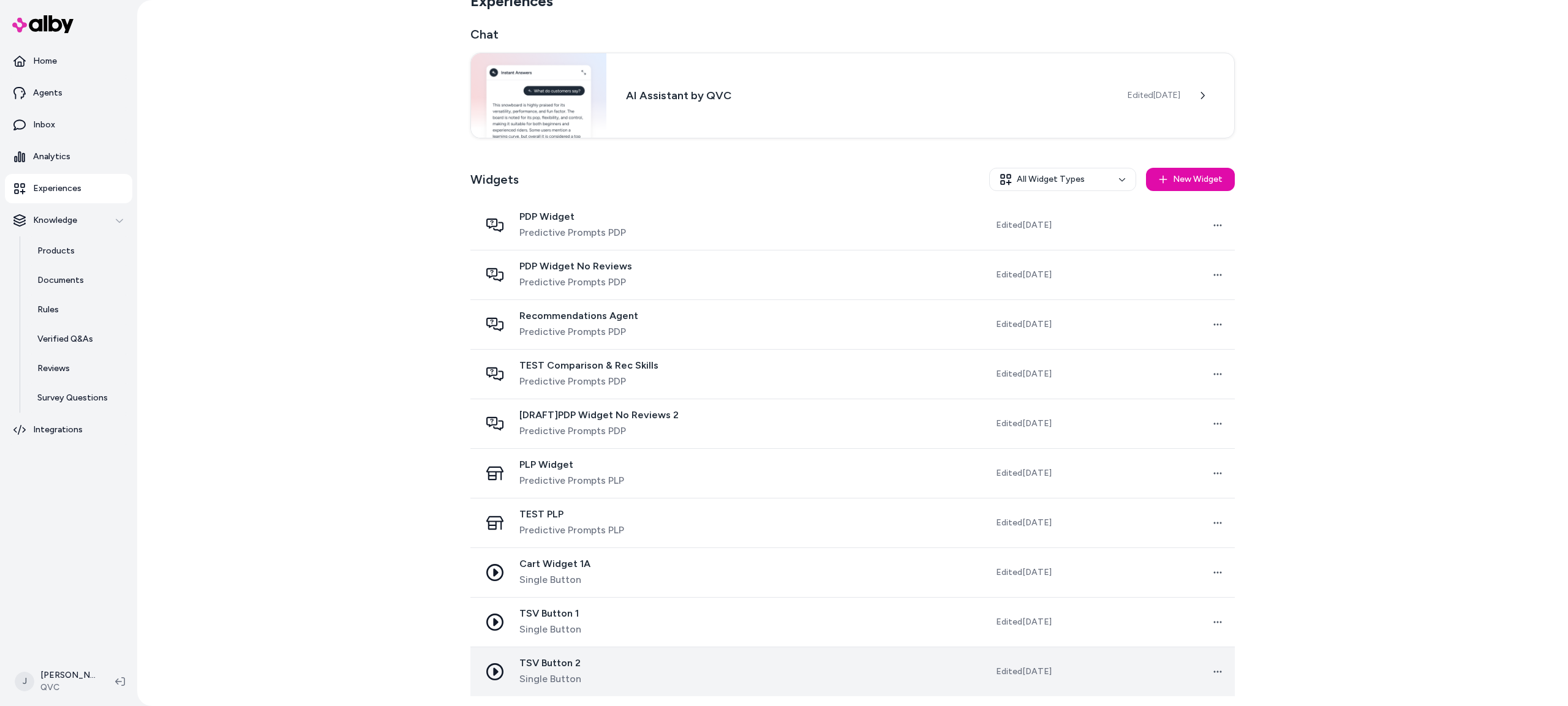
scroll to position [27, 0]
click at [718, 557] on div "TSV Button 2 Single Button" at bounding box center [609, 671] width 257 height 29
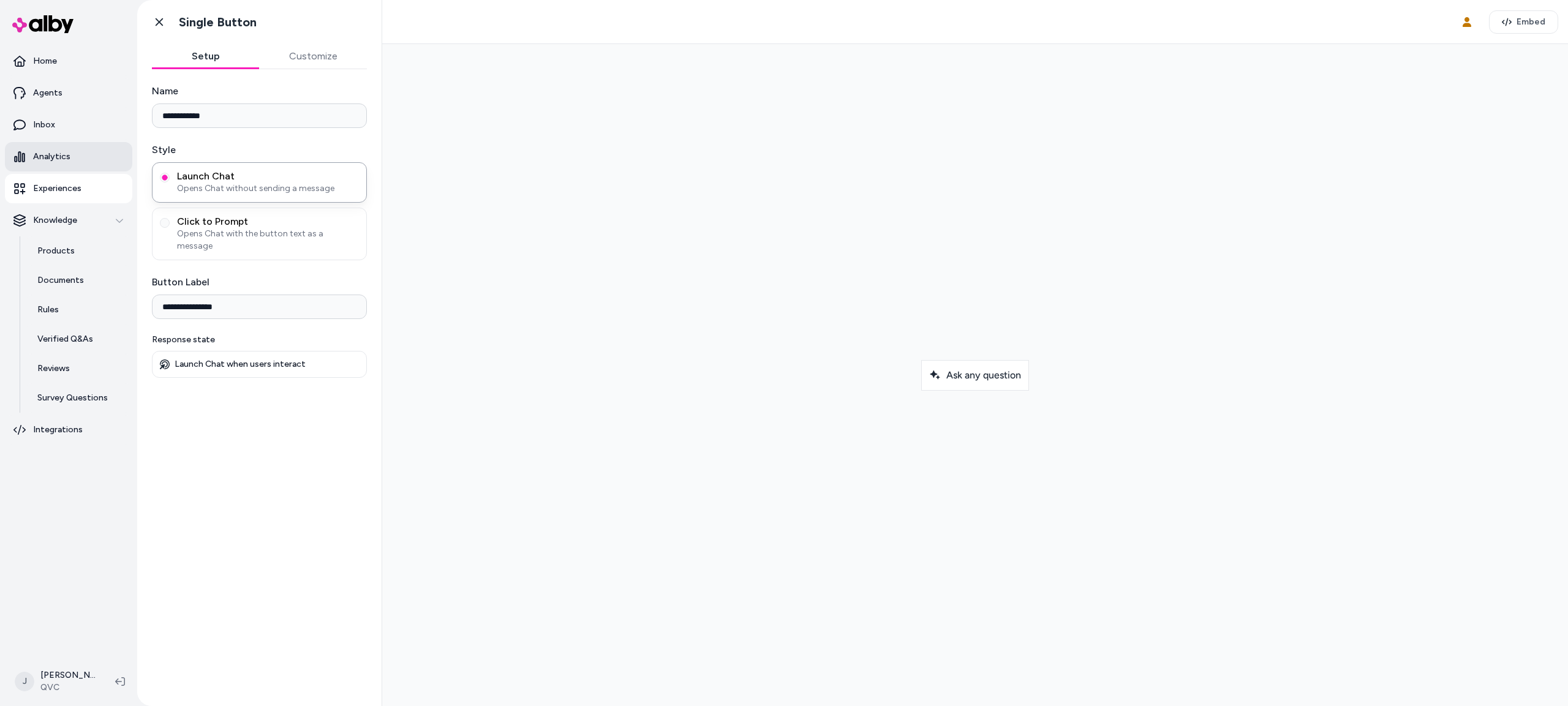
click at [45, 150] on p "Analytics" at bounding box center [52, 156] width 37 height 12
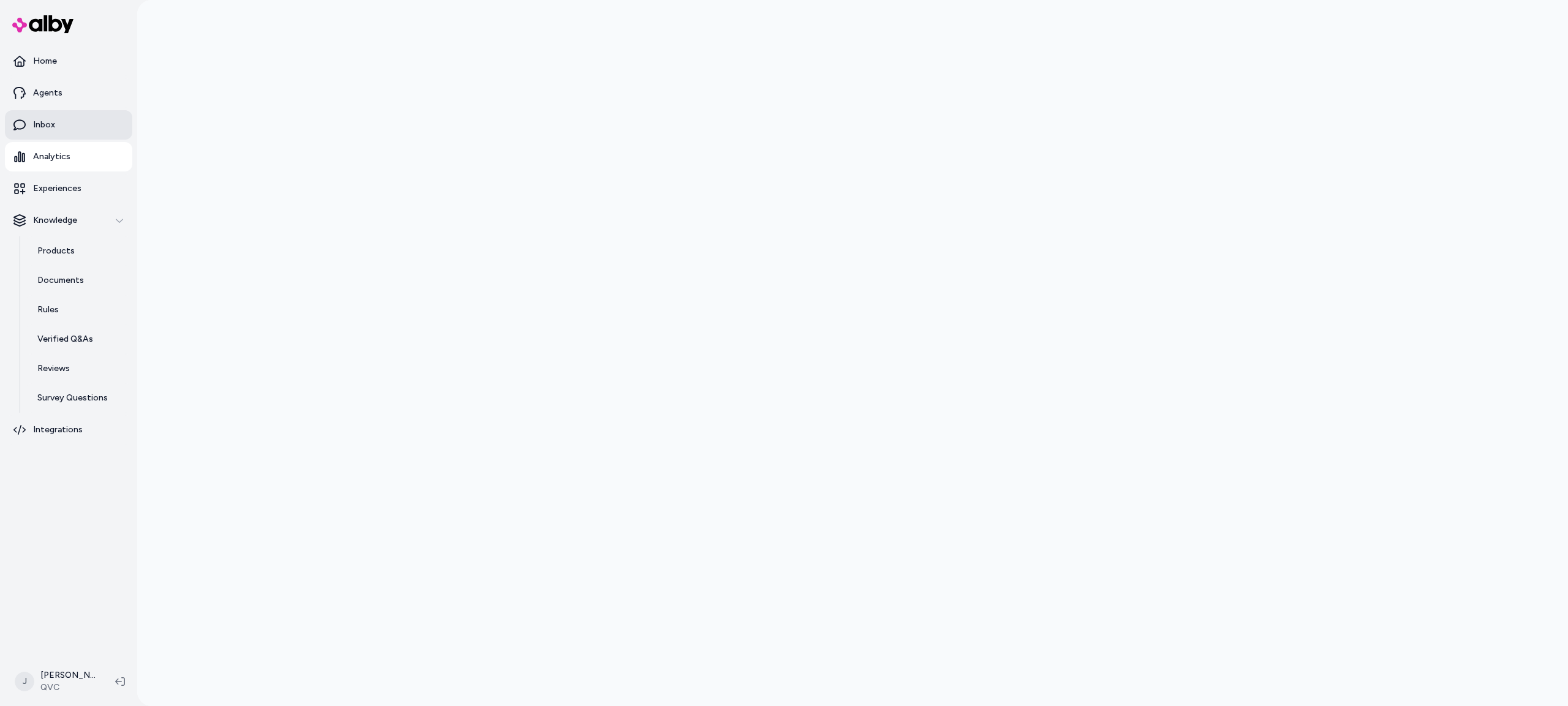
click at [43, 128] on p "Inbox" at bounding box center [44, 124] width 22 height 12
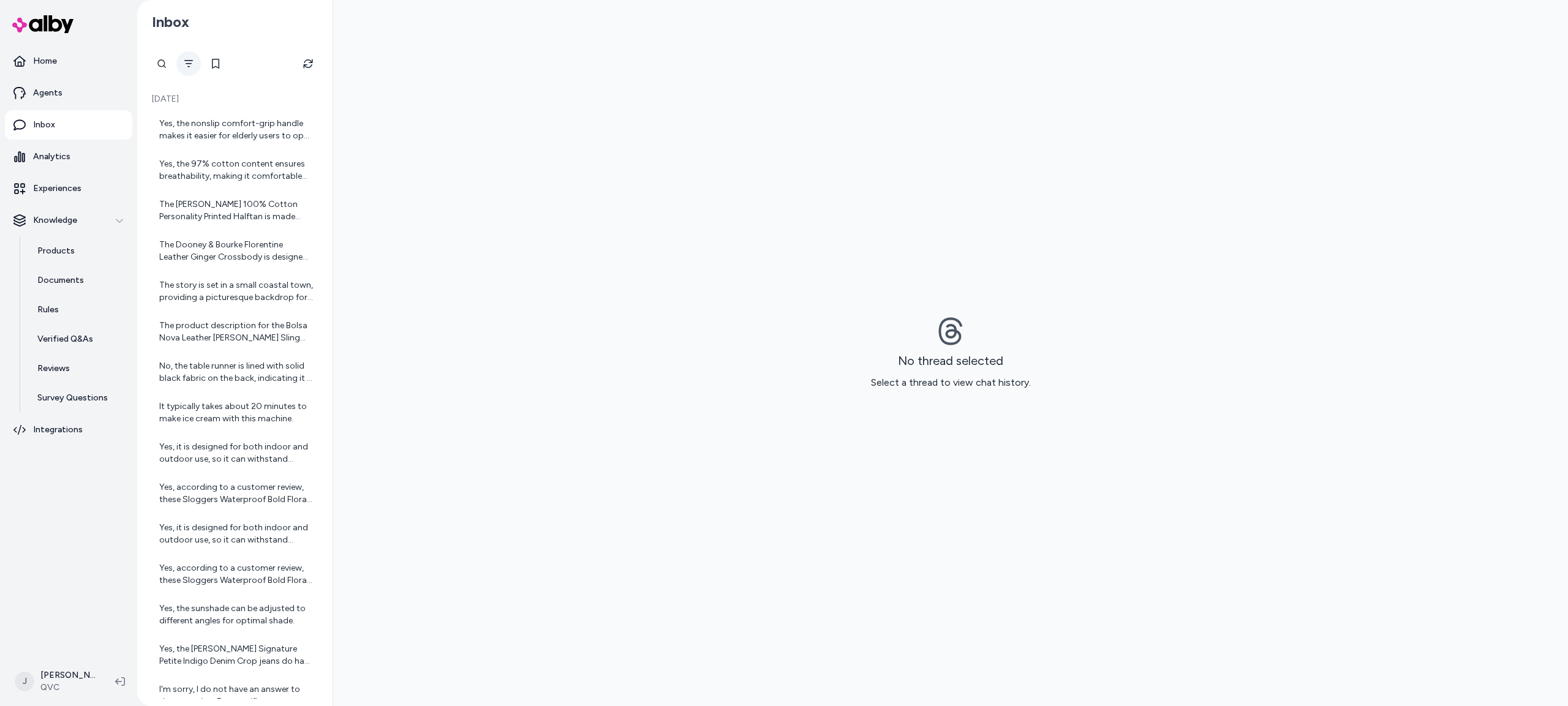
click at [191, 55] on button "Filter" at bounding box center [189, 63] width 24 height 24
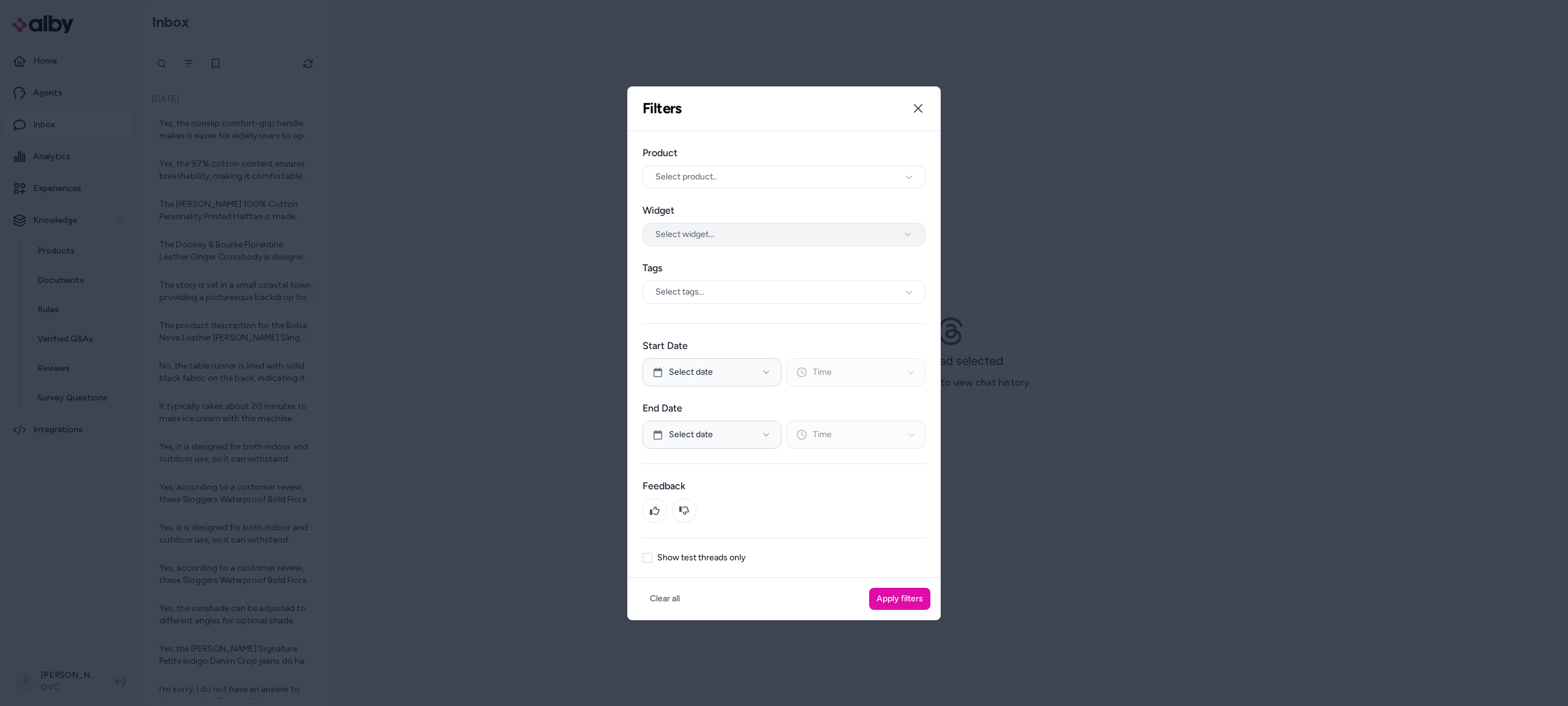
click at [703, 242] on button "Select widget..." at bounding box center [784, 234] width 283 height 24
click at [712, 235] on button "TSV Button 1" at bounding box center [784, 234] width 283 height 24
click at [770, 557] on button "Apply filters" at bounding box center [899, 598] width 61 height 22
